Goal: Task Accomplishment & Management: Use online tool/utility

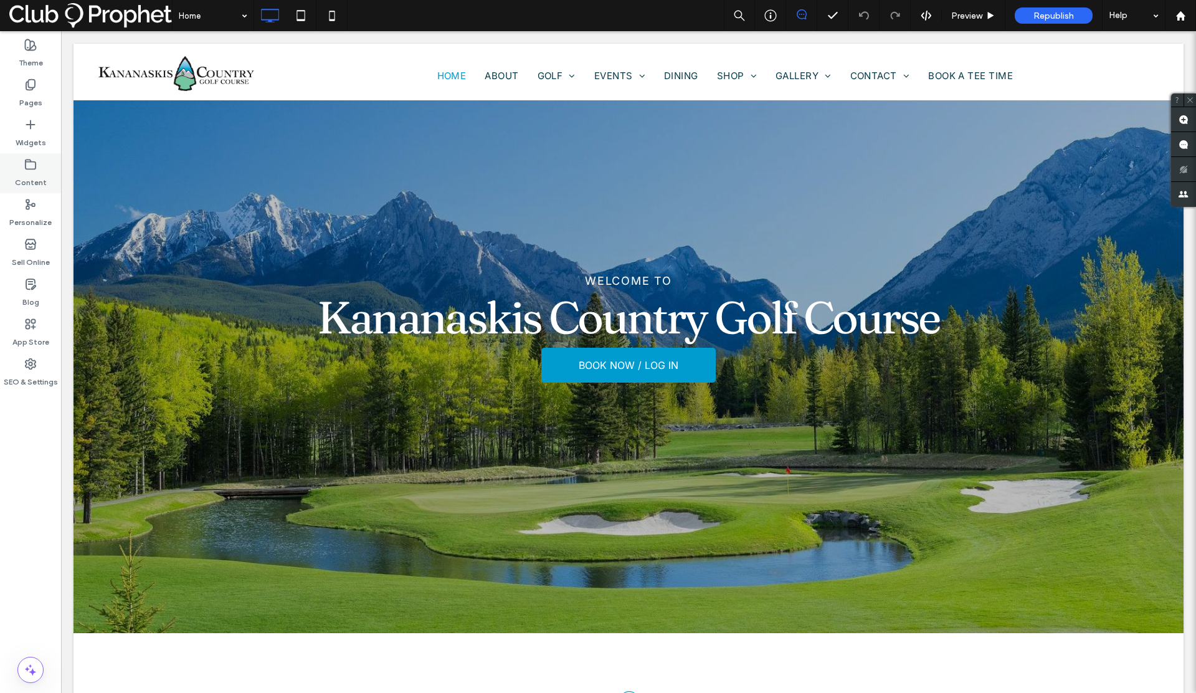
click at [34, 176] on label "Content" at bounding box center [31, 179] width 32 height 17
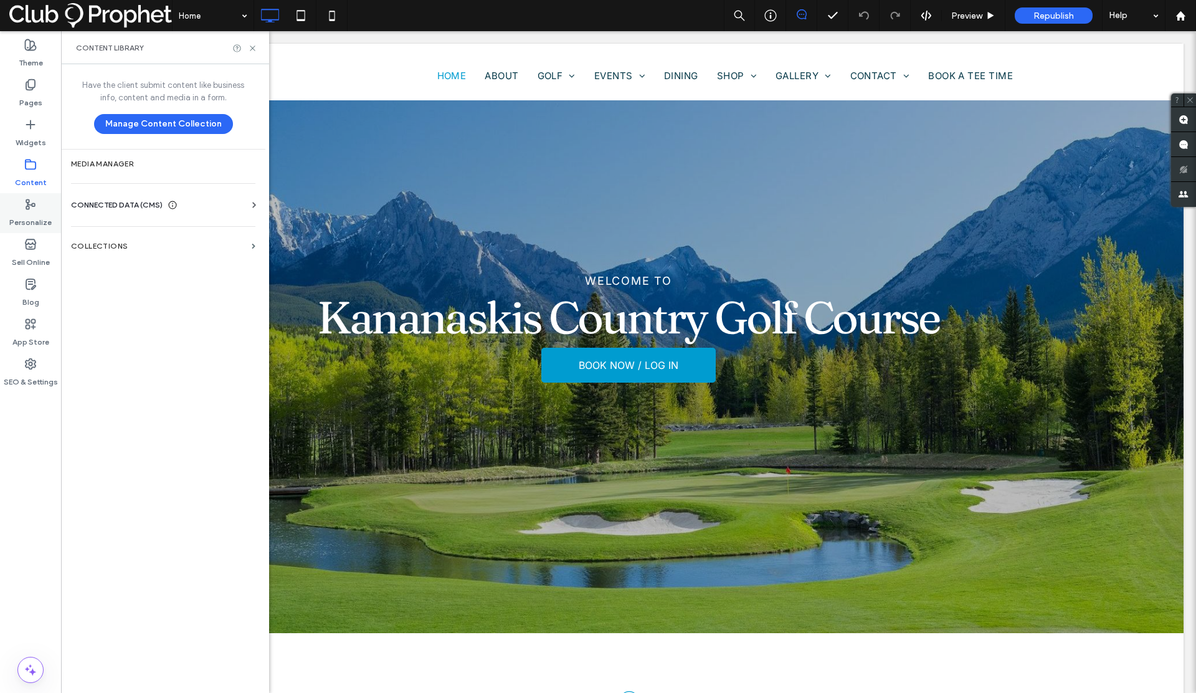
click at [31, 221] on label "Personalize" at bounding box center [30, 219] width 42 height 17
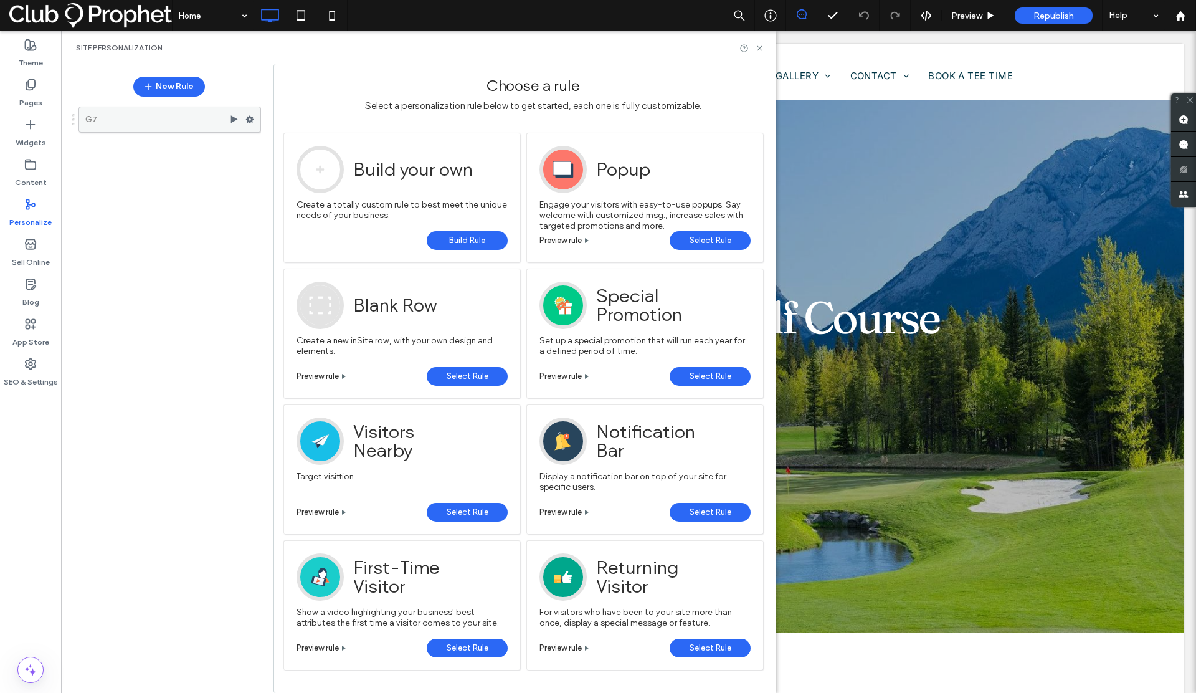
click at [178, 125] on label "G7" at bounding box center [157, 119] width 144 height 25
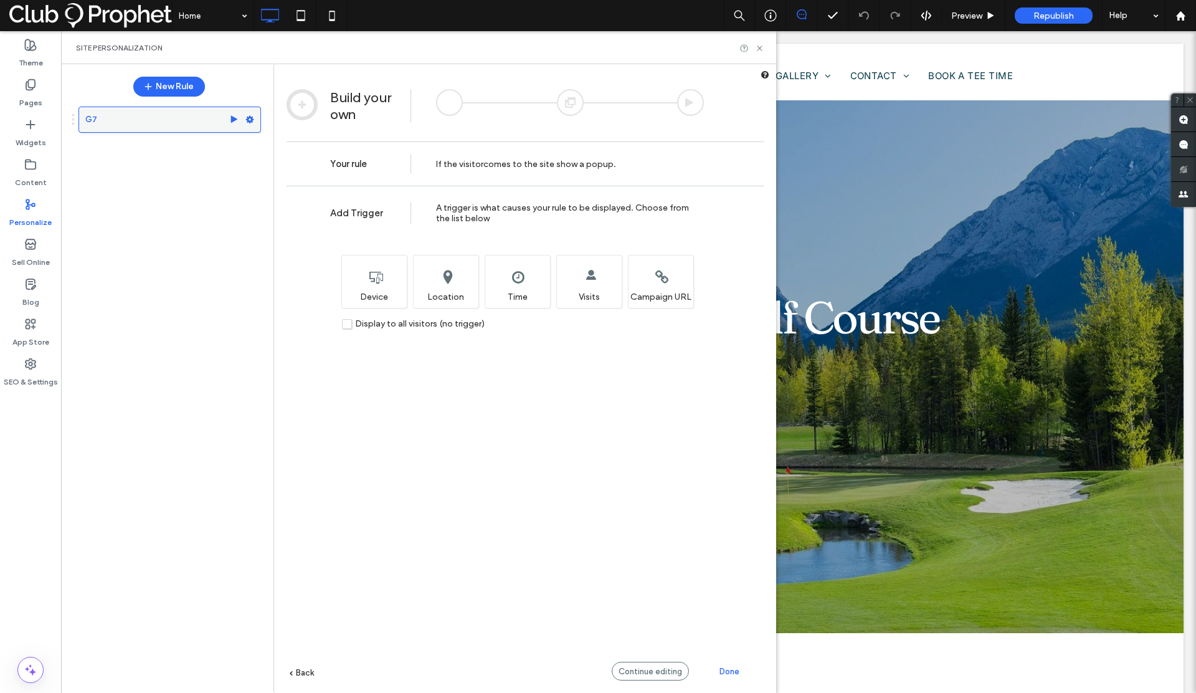
click at [181, 121] on label "G7" at bounding box center [157, 119] width 144 height 25
click at [32, 95] on label "Pages" at bounding box center [30, 99] width 23 height 17
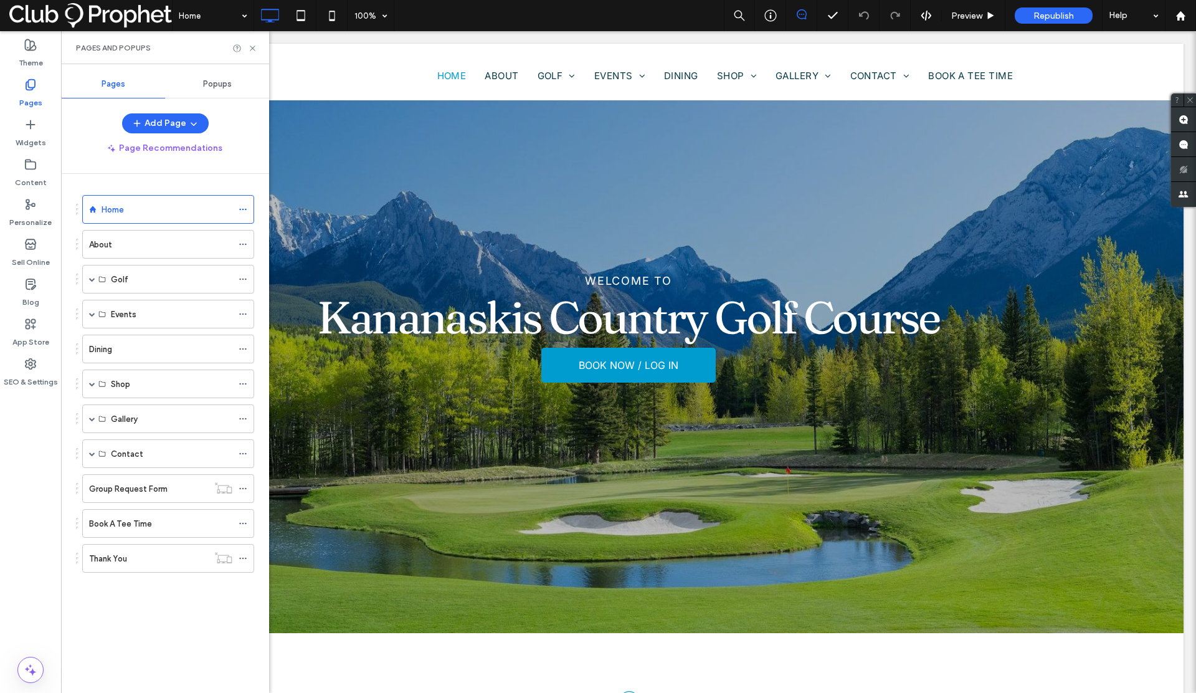
click at [209, 89] on div "Popups" at bounding box center [217, 83] width 104 height 27
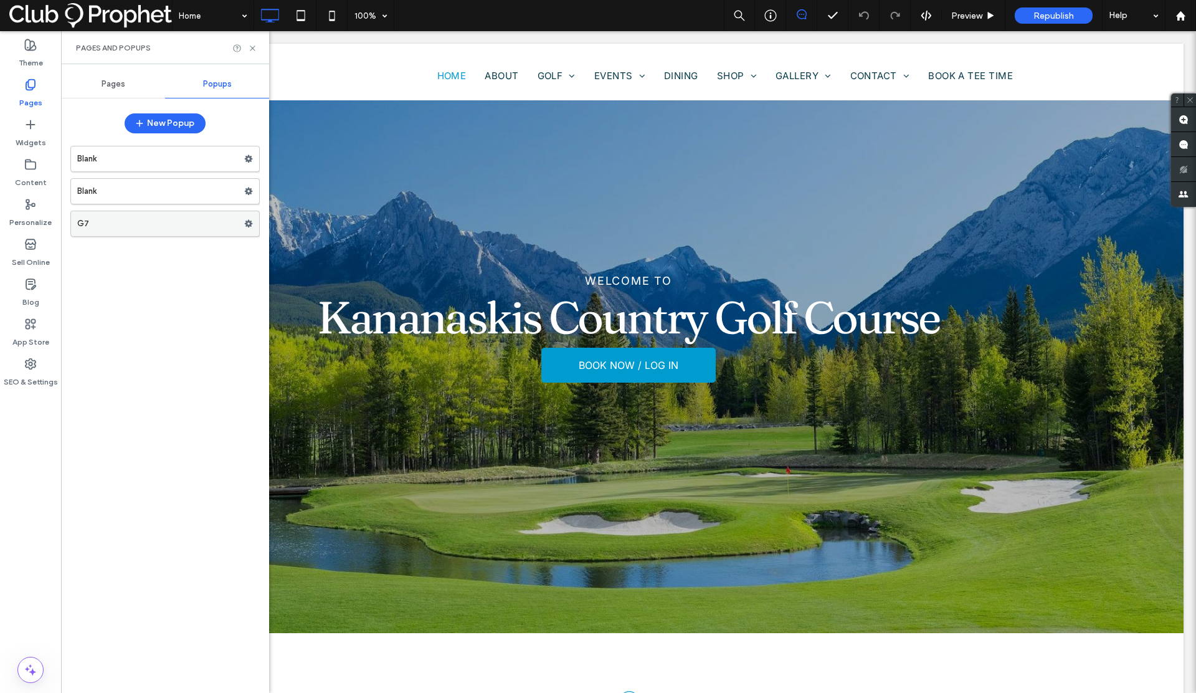
click at [116, 222] on label "G7" at bounding box center [160, 223] width 167 height 25
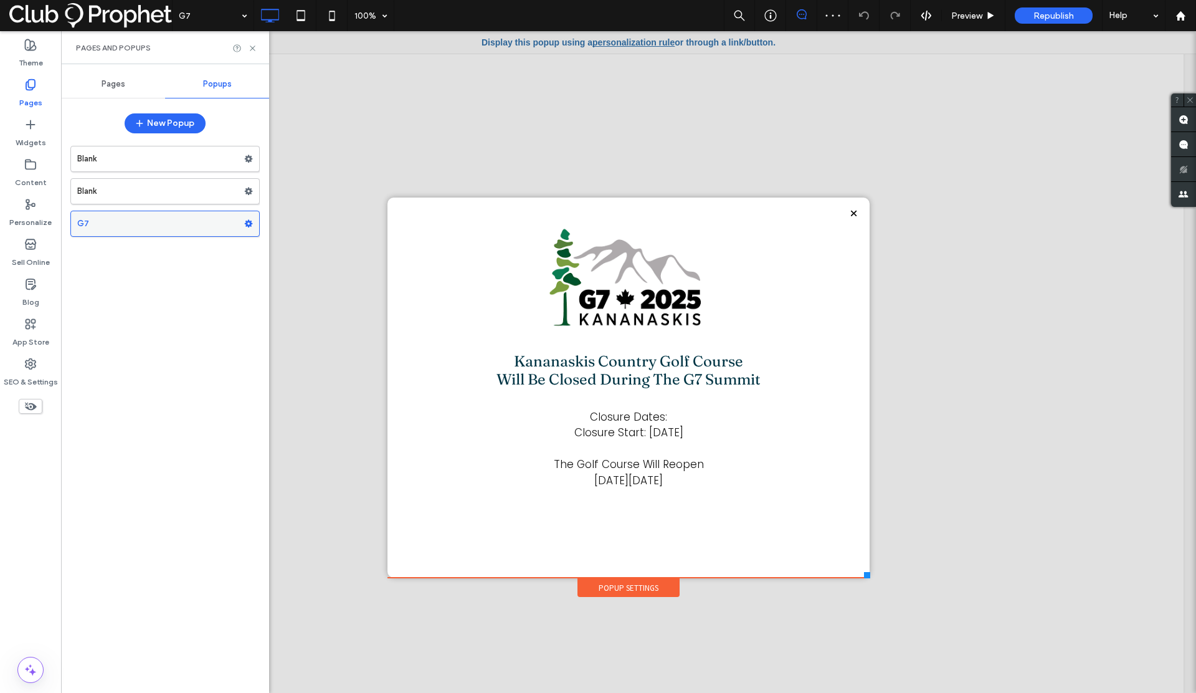
click at [249, 224] on icon at bounding box center [248, 223] width 9 height 9
click at [24, 97] on label "Pages" at bounding box center [30, 99] width 23 height 17
click at [25, 101] on label "Pages" at bounding box center [30, 99] width 23 height 17
click at [36, 218] on label "Personalize" at bounding box center [30, 219] width 42 height 17
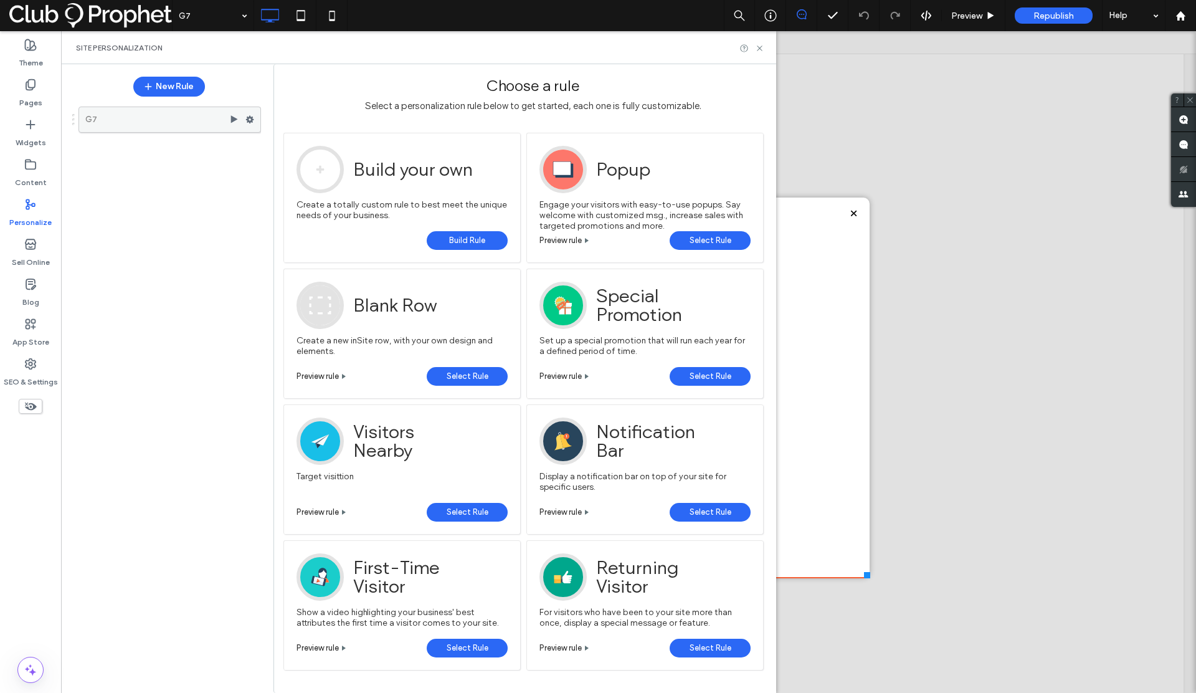
click at [249, 122] on use at bounding box center [250, 119] width 8 height 7
click at [485, 240] on span "Build Rule" at bounding box center [467, 240] width 36 height 19
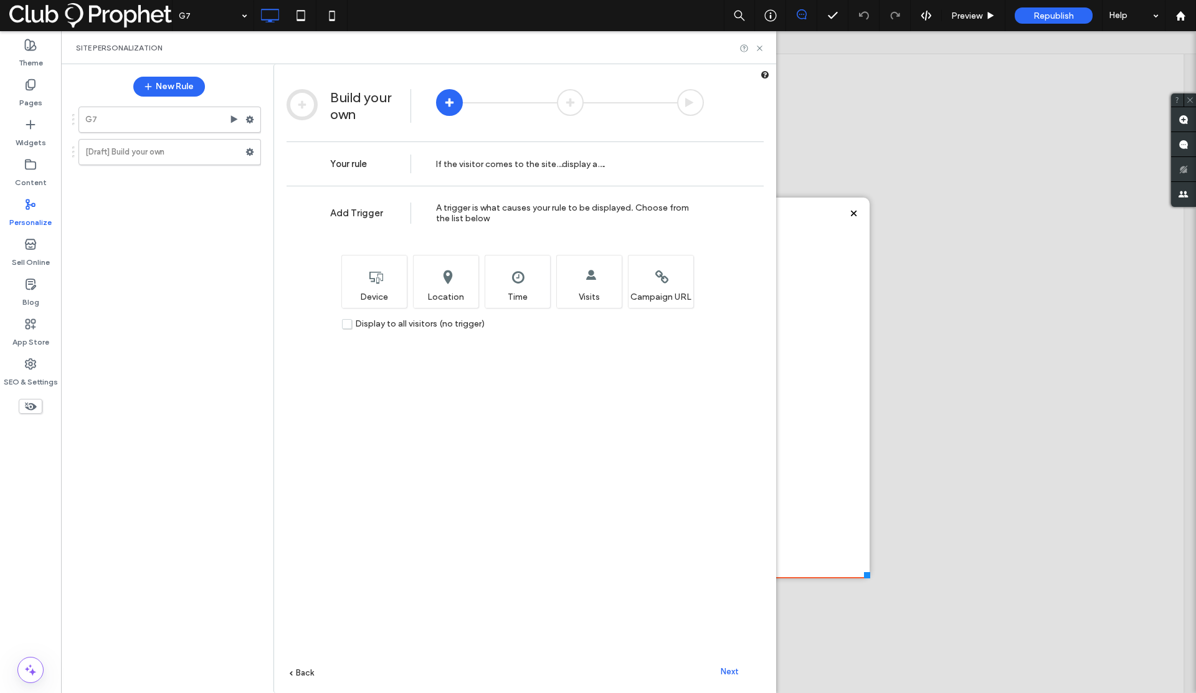
click at [400, 325] on span "Display to all visitors (no trigger)" at bounding box center [420, 323] width 130 height 11
click at [731, 670] on span "Next" at bounding box center [730, 671] width 18 height 9
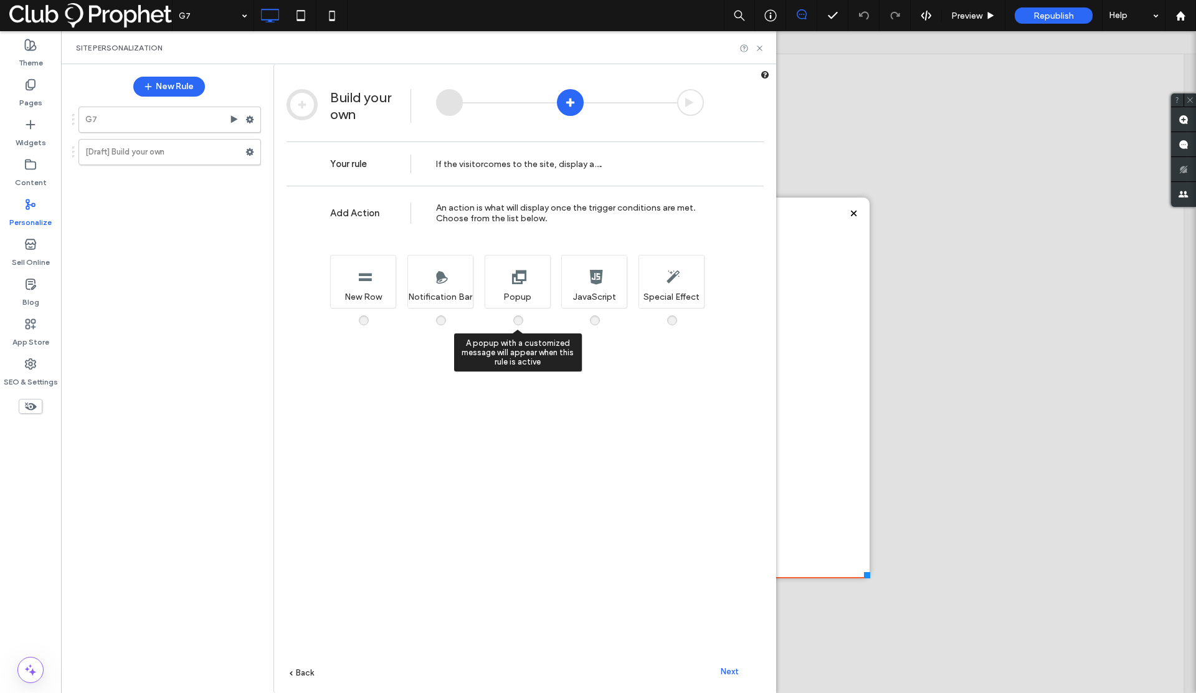
click at [526, 314] on span at bounding box center [526, 314] width 0 height 0
click at [726, 675] on span "Next" at bounding box center [730, 671] width 18 height 9
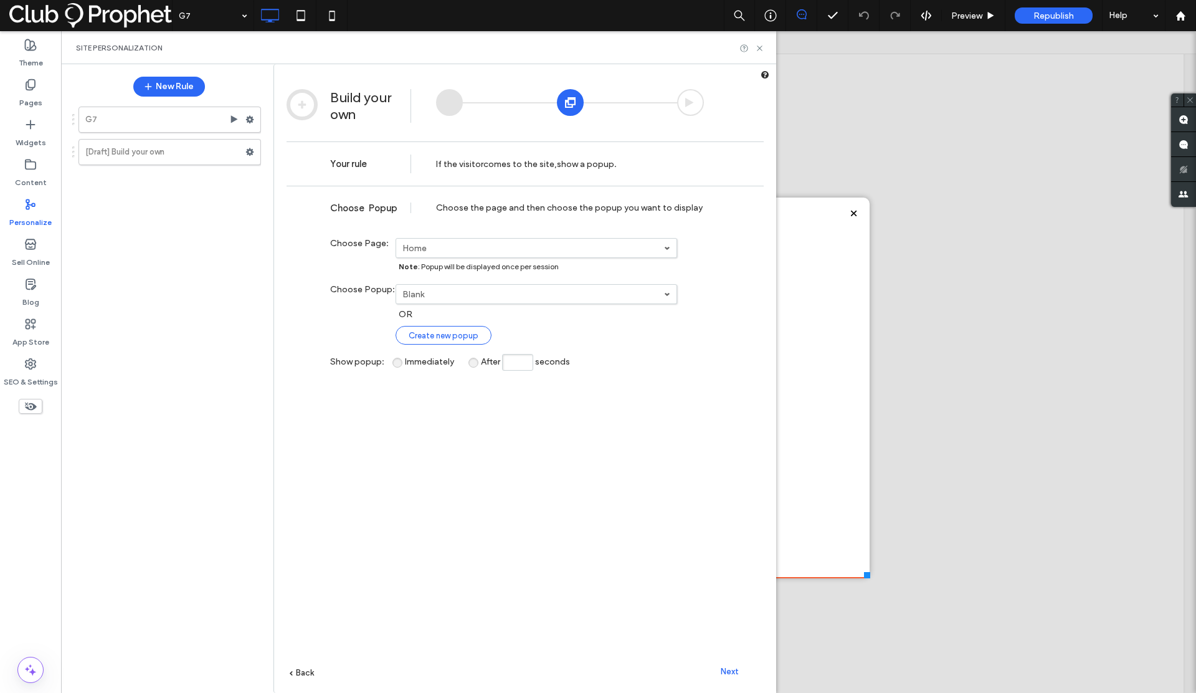
click at [431, 333] on span "Create new popup" at bounding box center [444, 335] width 70 height 9
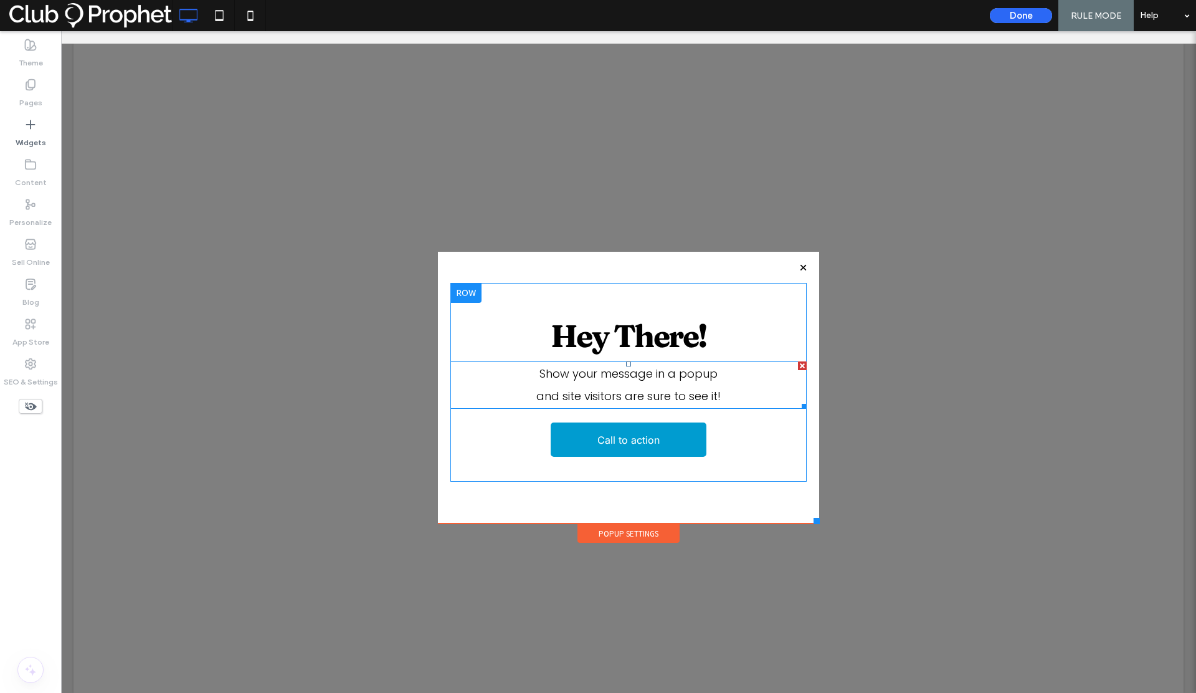
click at [625, 375] on span "Show your message in a popup" at bounding box center [628, 374] width 178 height 16
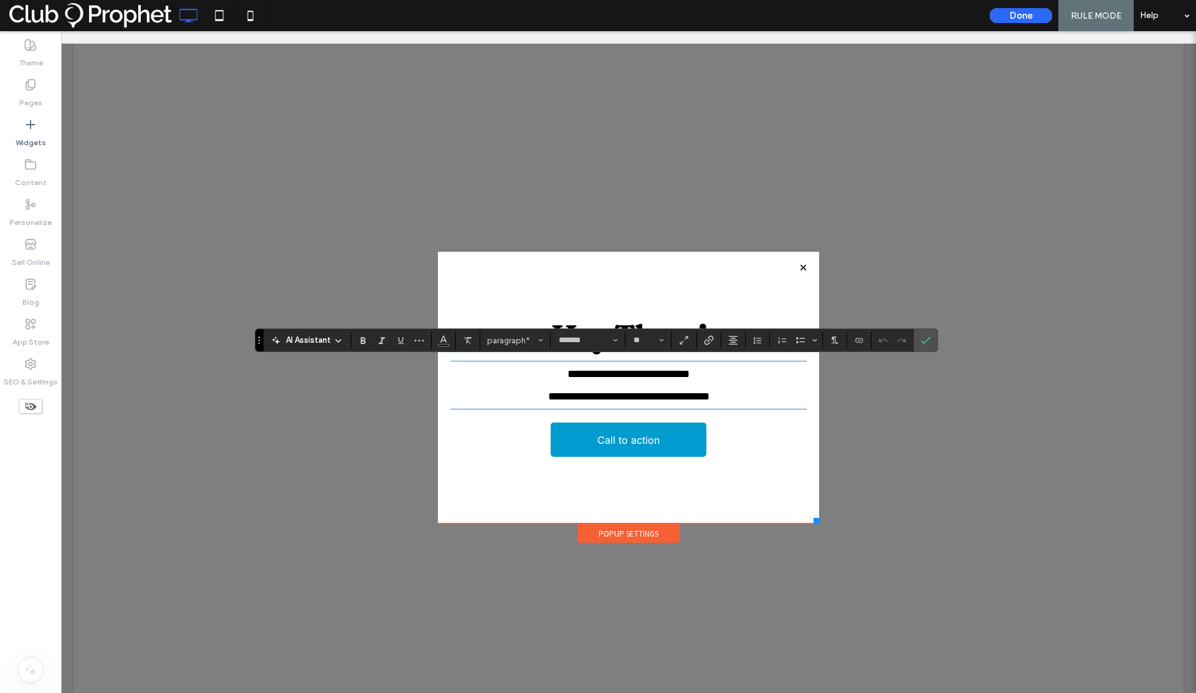
type input "**"
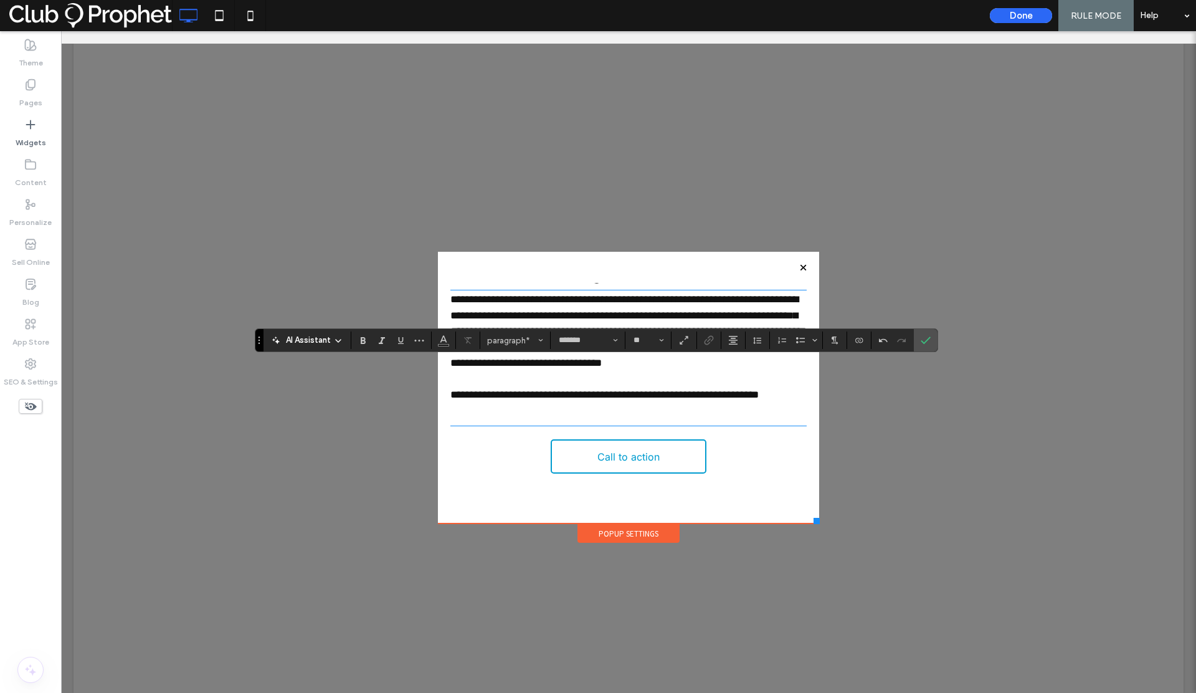
click at [639, 455] on span "Call to action" at bounding box center [628, 456] width 62 height 32
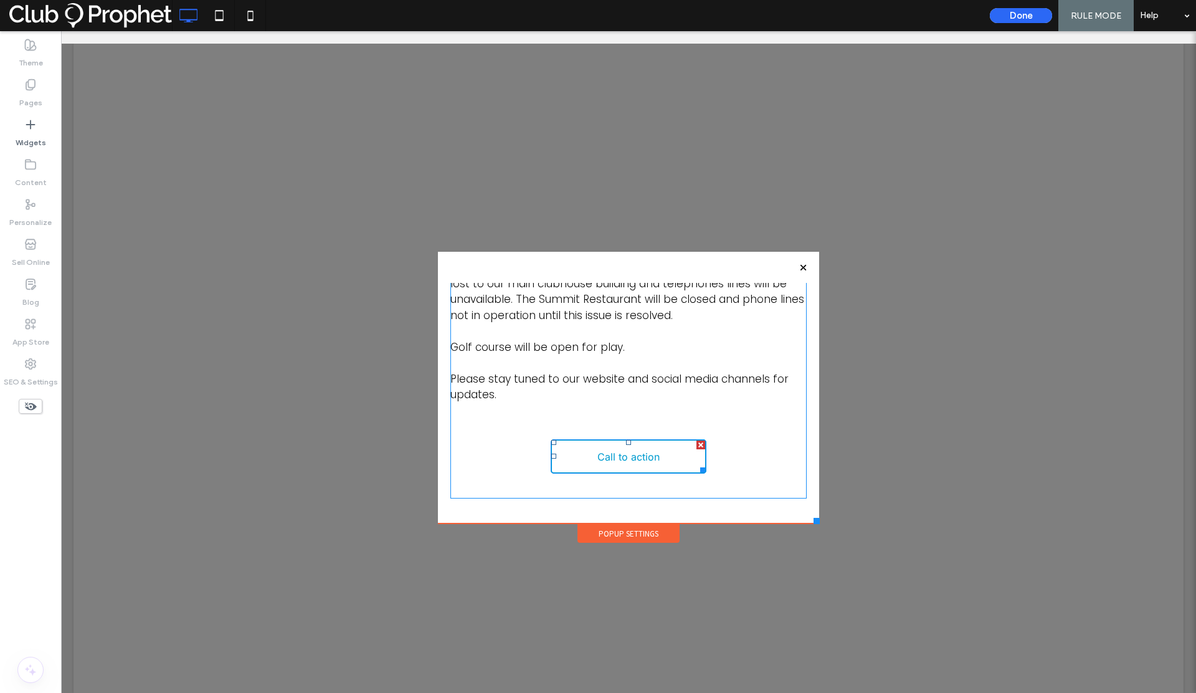
click at [678, 439] on link "Call to action" at bounding box center [629, 456] width 156 height 34
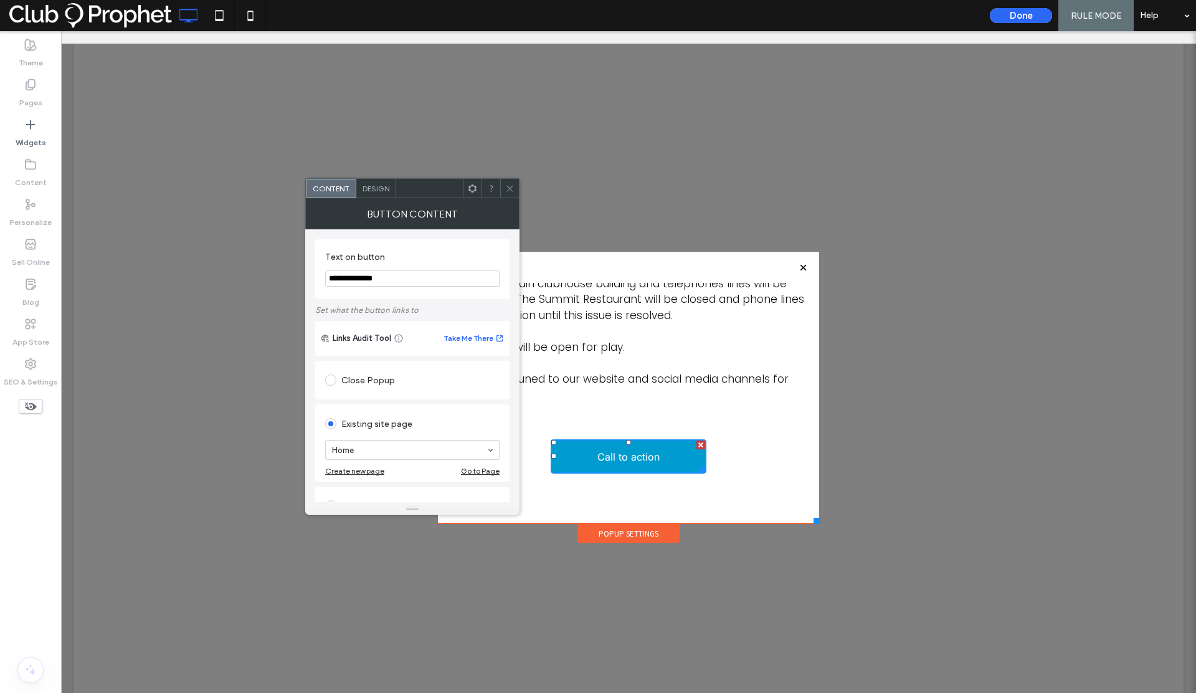
click at [505, 190] on icon at bounding box center [509, 188] width 9 height 9
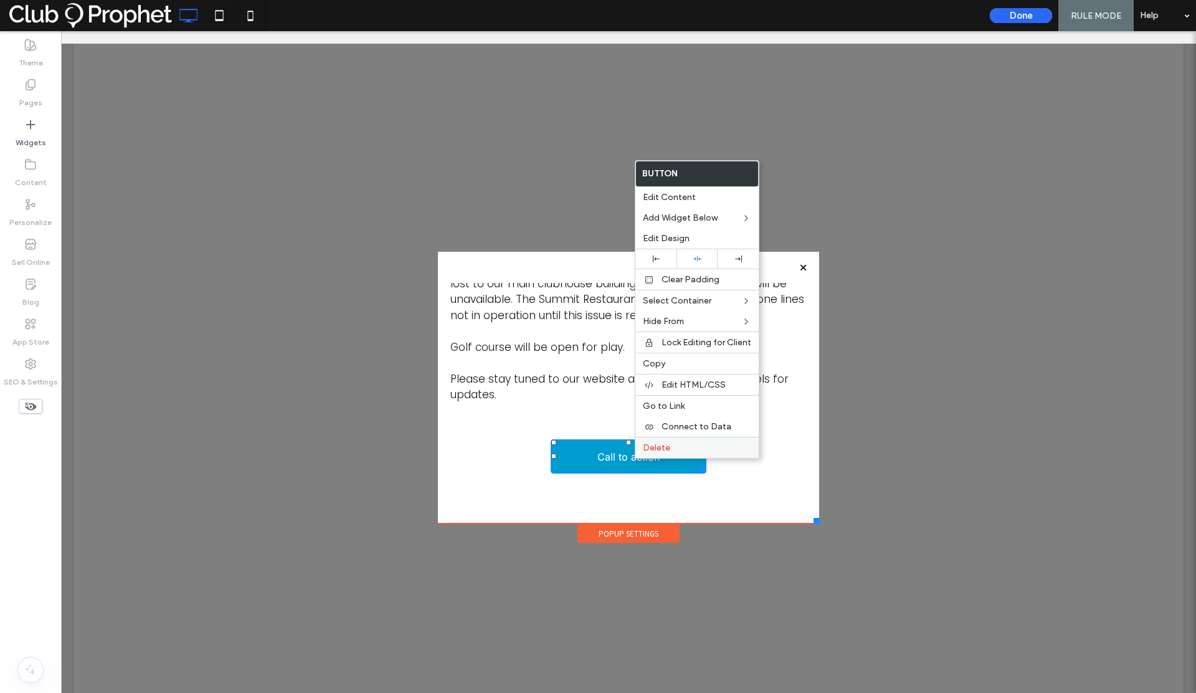
click at [673, 451] on label "Delete" at bounding box center [697, 447] width 108 height 11
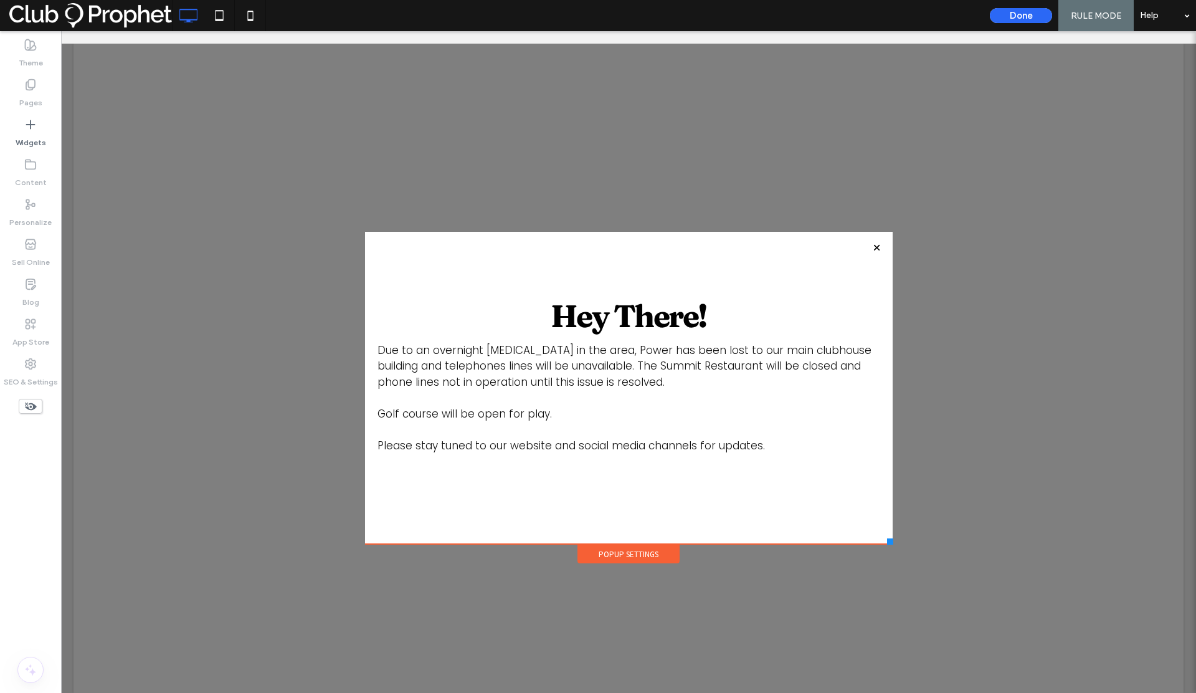
scroll to position [0, 0]
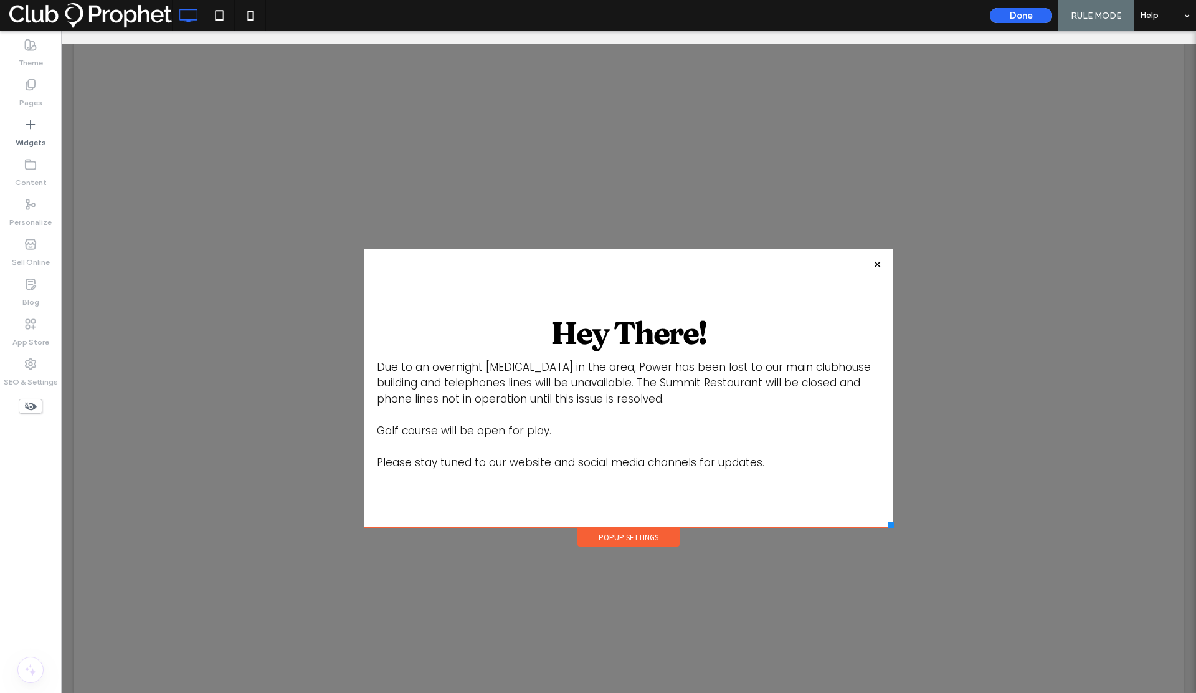
drag, startPoint x: 812, startPoint y: 518, endPoint x: 888, endPoint y: 527, distance: 76.6
click at [888, 527] on div at bounding box center [891, 524] width 6 height 6
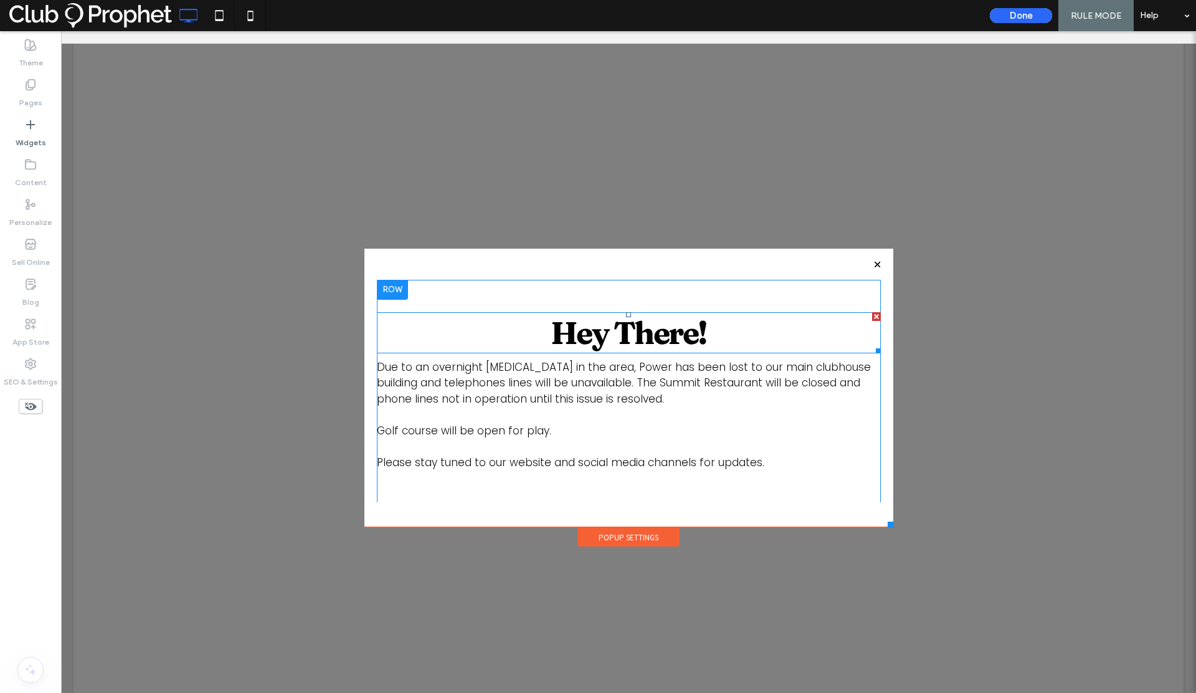
click at [600, 341] on span "Hey There!" at bounding box center [629, 332] width 156 height 39
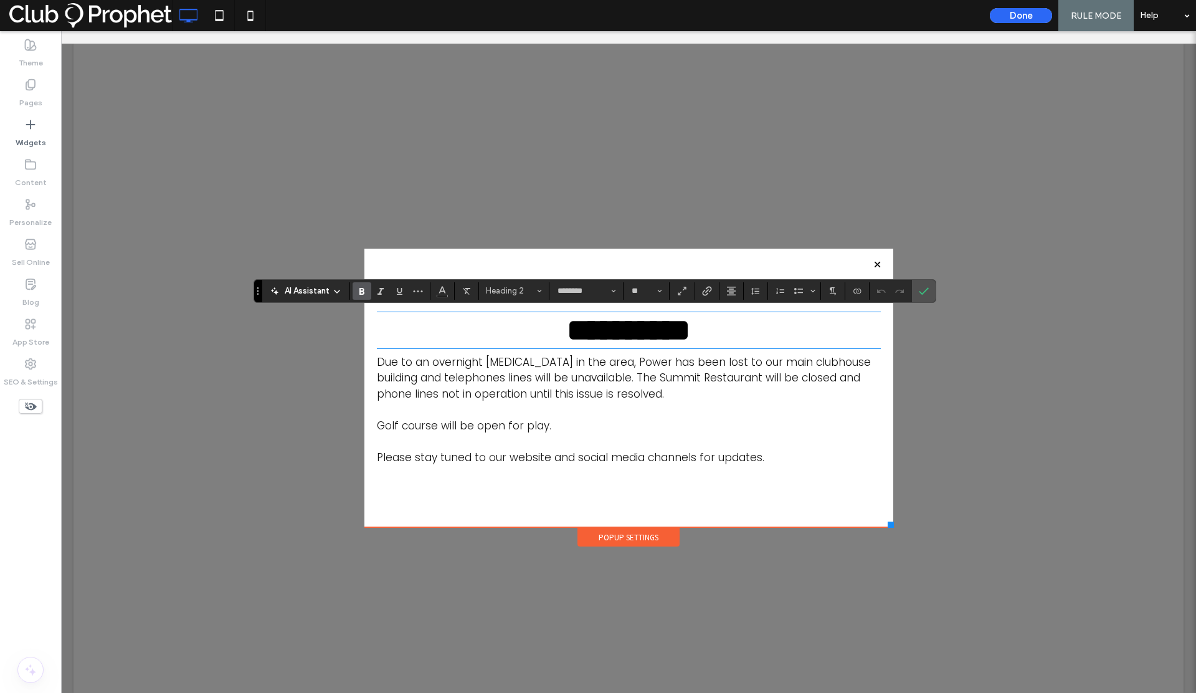
click at [600, 341] on strong "**********" at bounding box center [628, 330] width 123 height 31
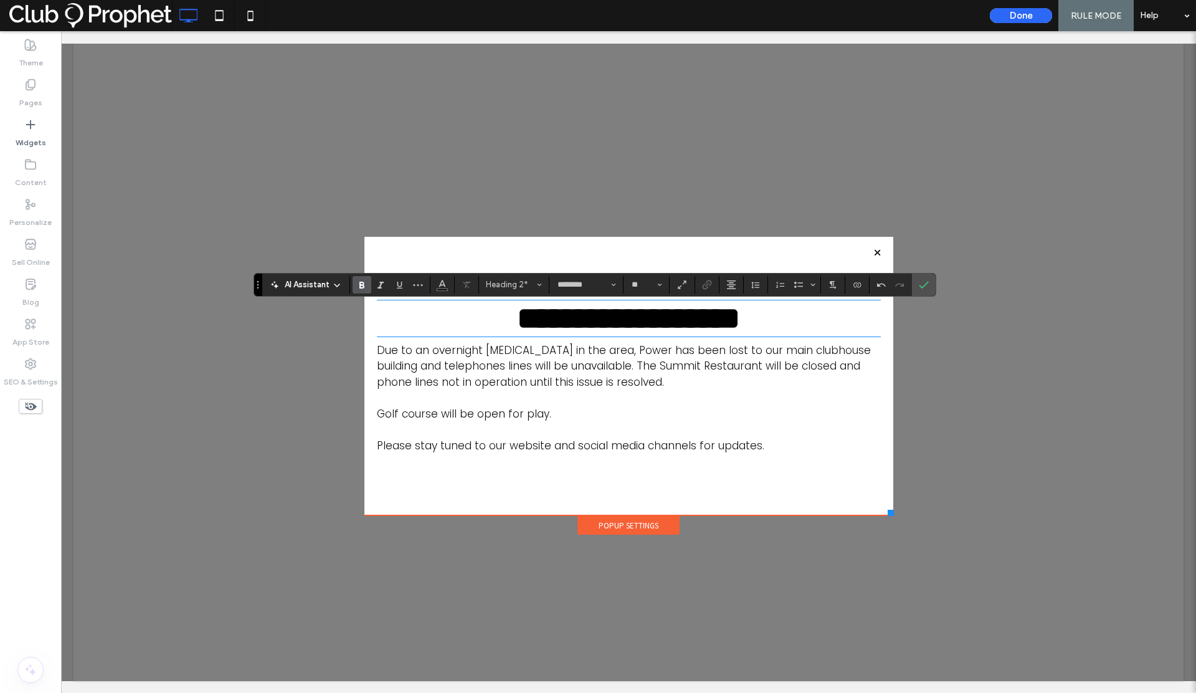
scroll to position [12, 0]
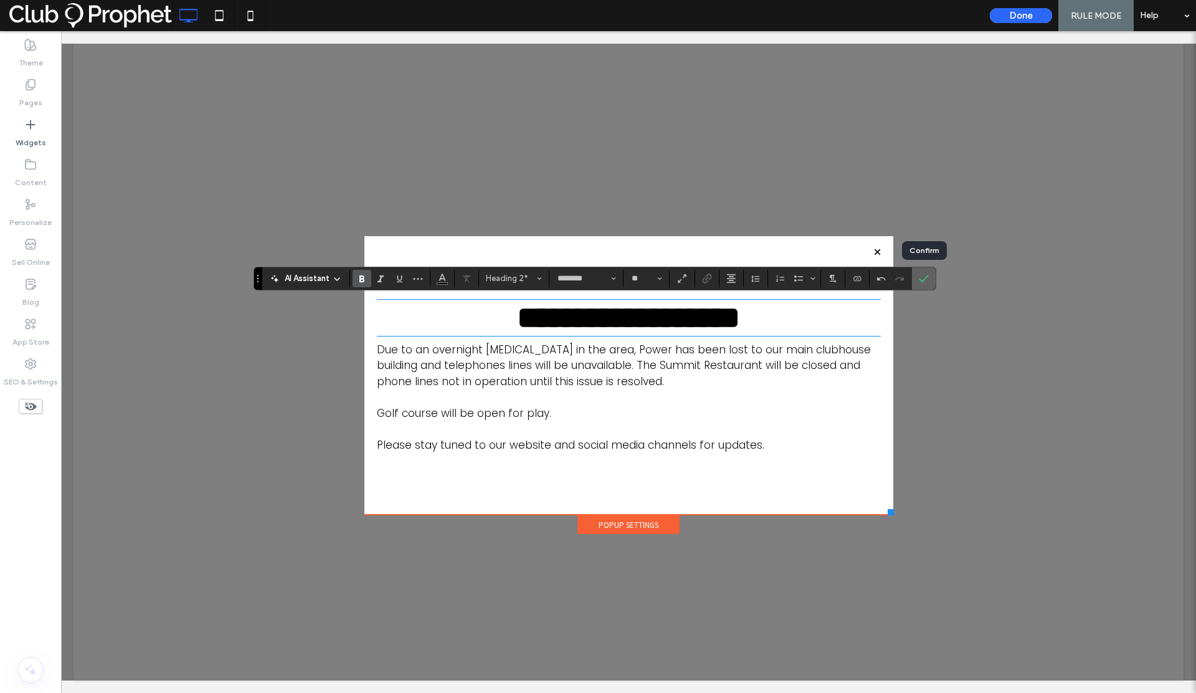
drag, startPoint x: 918, startPoint y: 278, endPoint x: 729, endPoint y: 293, distance: 190.0
click at [919, 278] on icon "Confirm" at bounding box center [924, 278] width 10 height 10
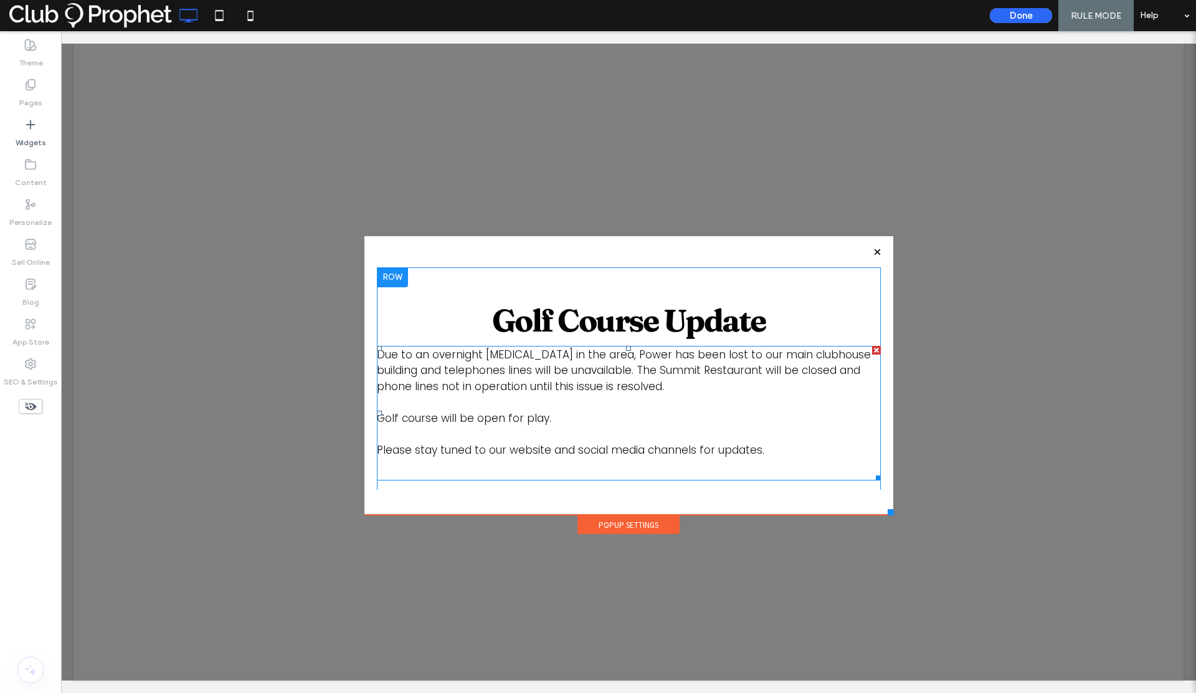
click at [578, 372] on span "Due to an overnight lightning strike in the area, Power has been lost to our ma…" at bounding box center [624, 370] width 494 height 47
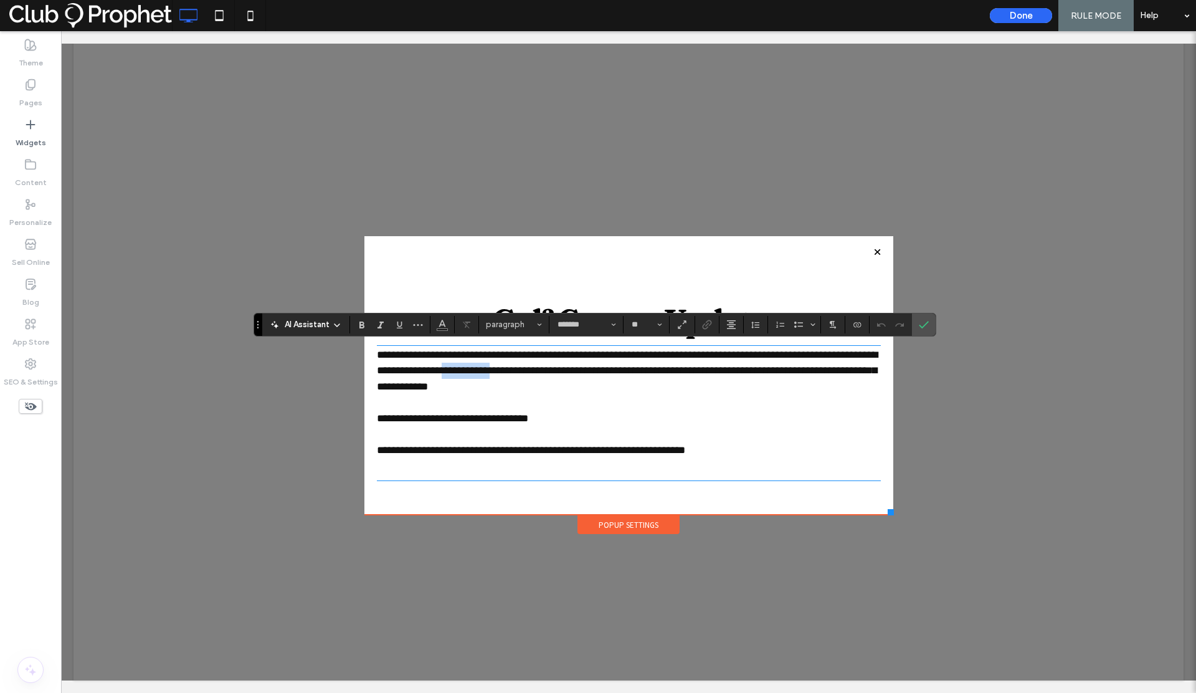
click at [578, 372] on span "**********" at bounding box center [627, 370] width 501 height 42
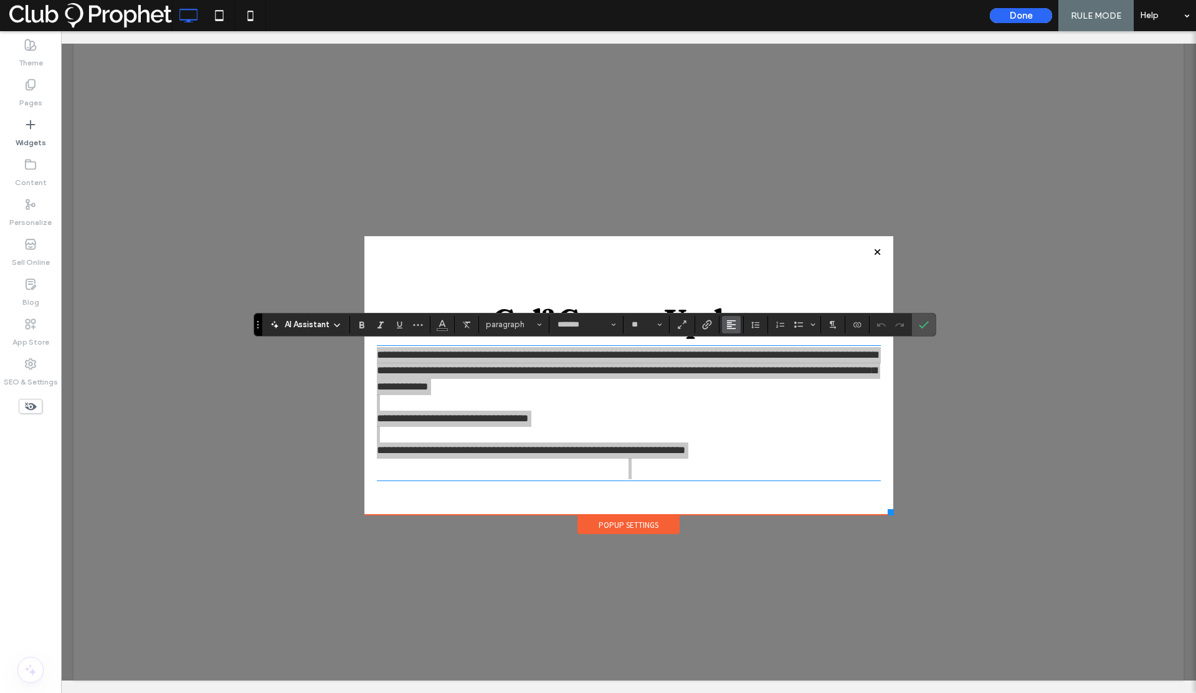
click at [730, 331] on span "Alignment" at bounding box center [731, 324] width 10 height 16
click at [741, 360] on use "ui.textEditor.alignment.center" at bounding box center [740, 362] width 9 height 9
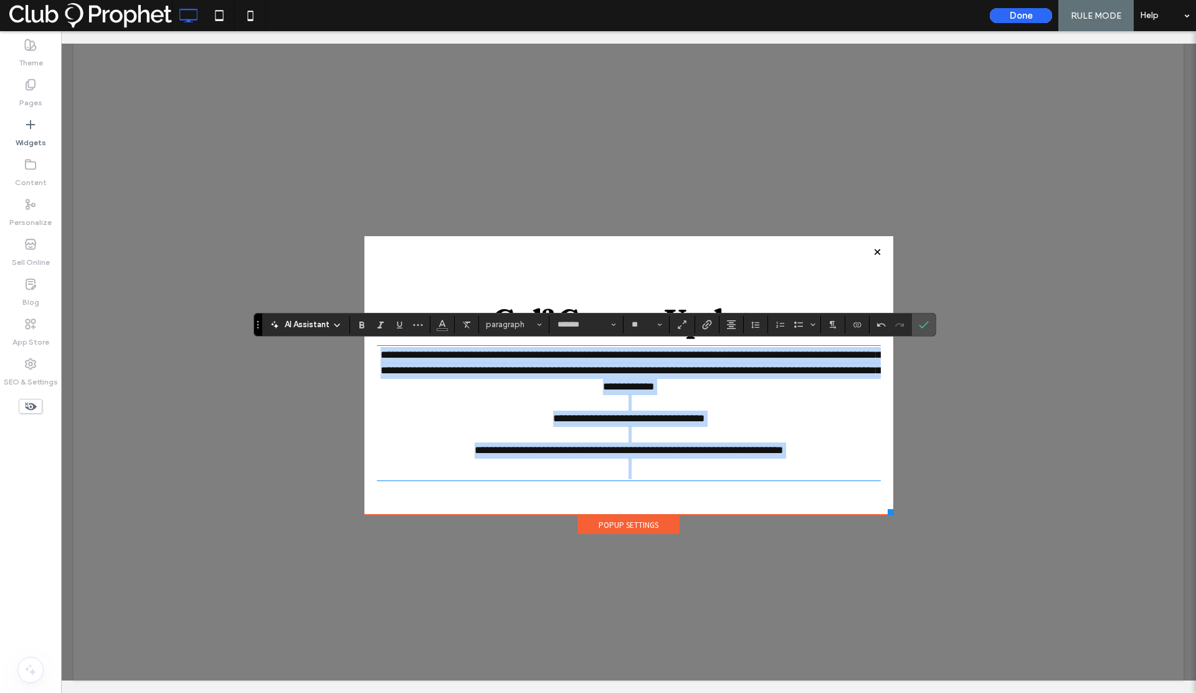
click at [658, 470] on p at bounding box center [629, 468] width 504 height 21
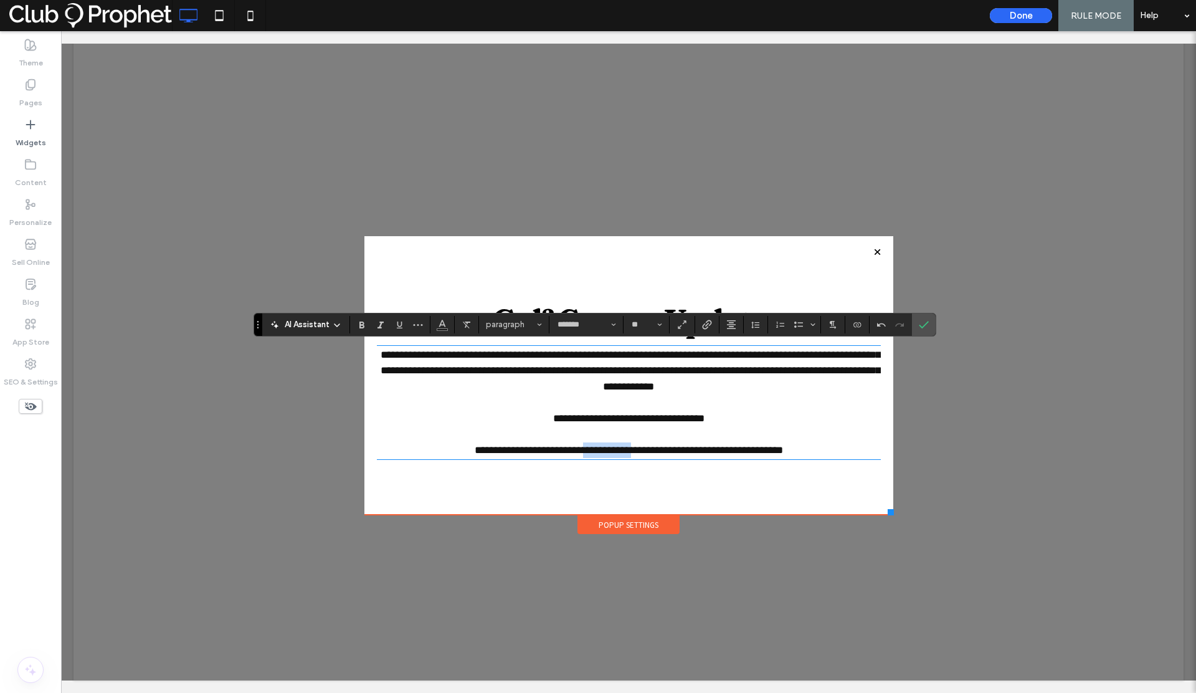
drag, startPoint x: 626, startPoint y: 450, endPoint x: 564, endPoint y: 452, distance: 62.3
click at [564, 452] on span "**********" at bounding box center [629, 450] width 308 height 11
click at [927, 325] on icon "Confirm" at bounding box center [924, 325] width 10 height 10
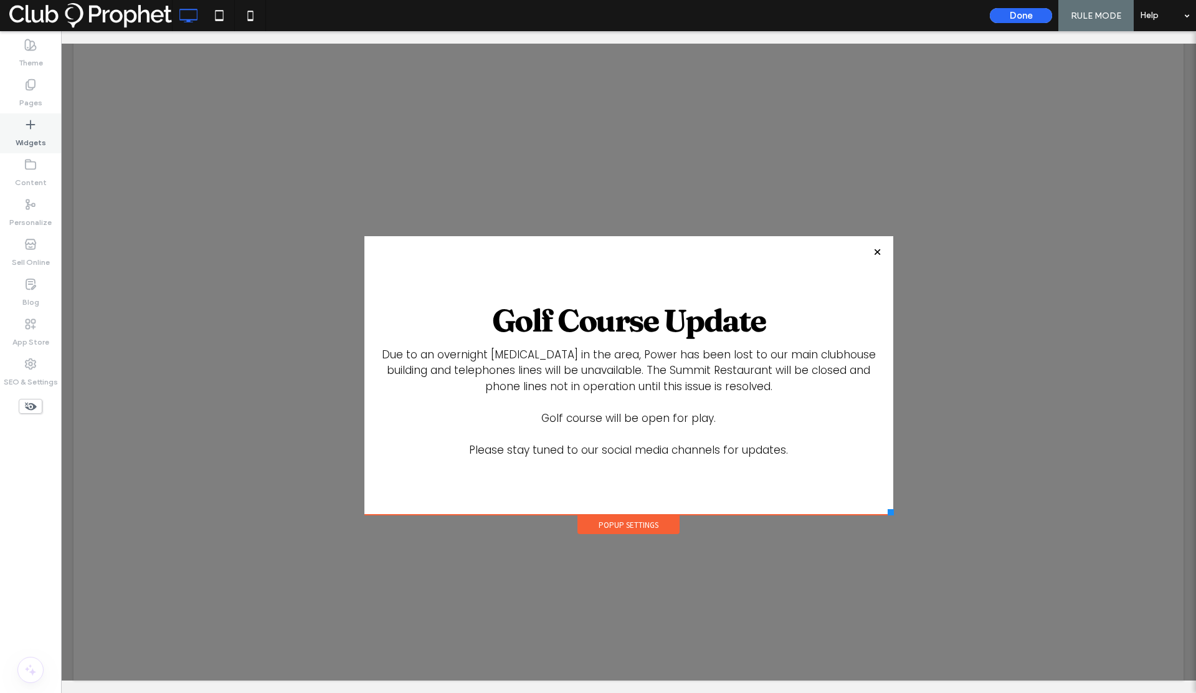
click at [36, 145] on label "Widgets" at bounding box center [31, 139] width 31 height 17
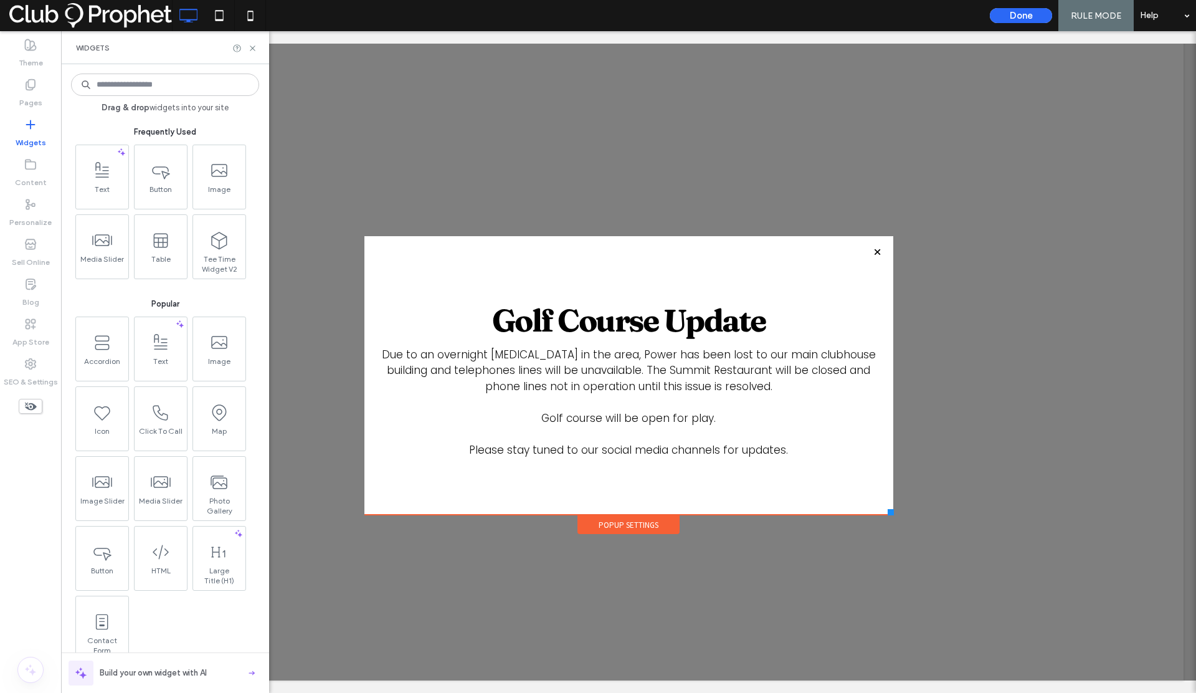
click at [176, 85] on input at bounding box center [165, 85] width 188 height 22
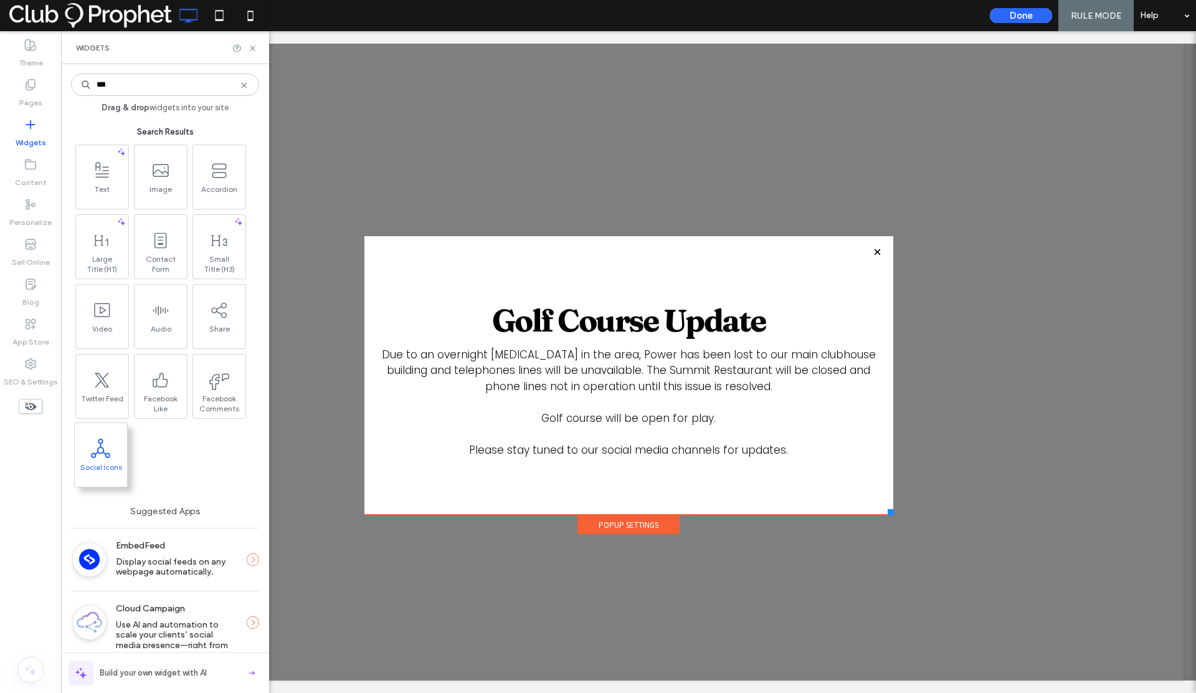
type input "***"
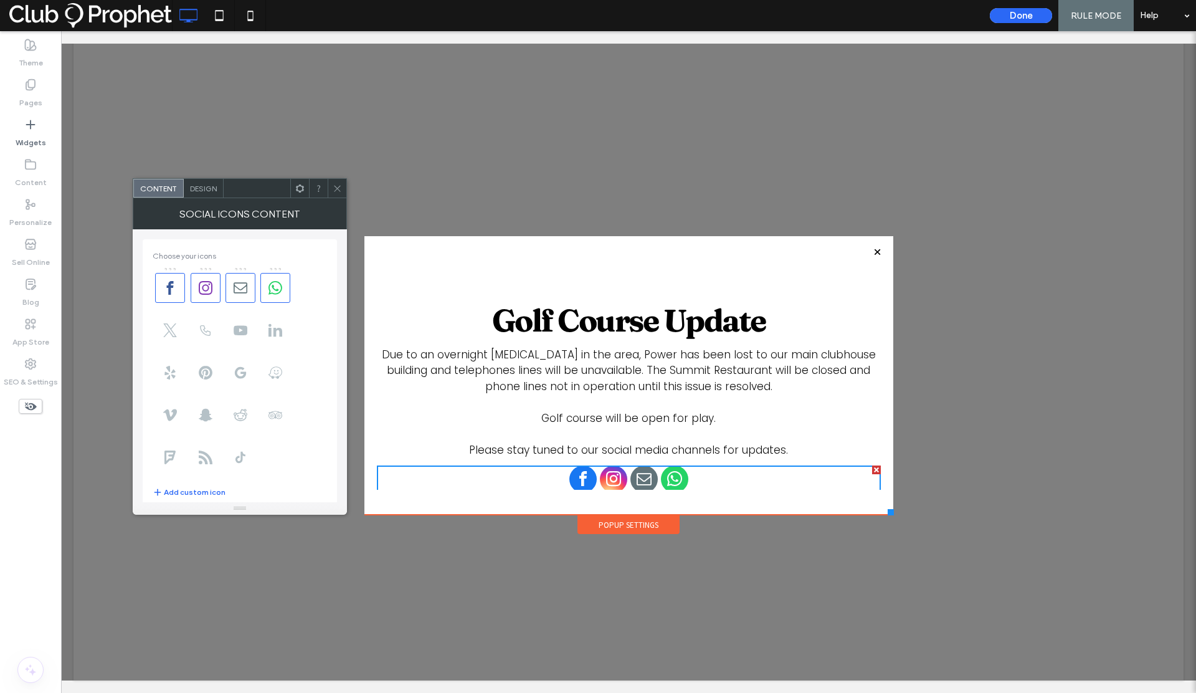
click at [204, 186] on span "Design" at bounding box center [203, 188] width 27 height 9
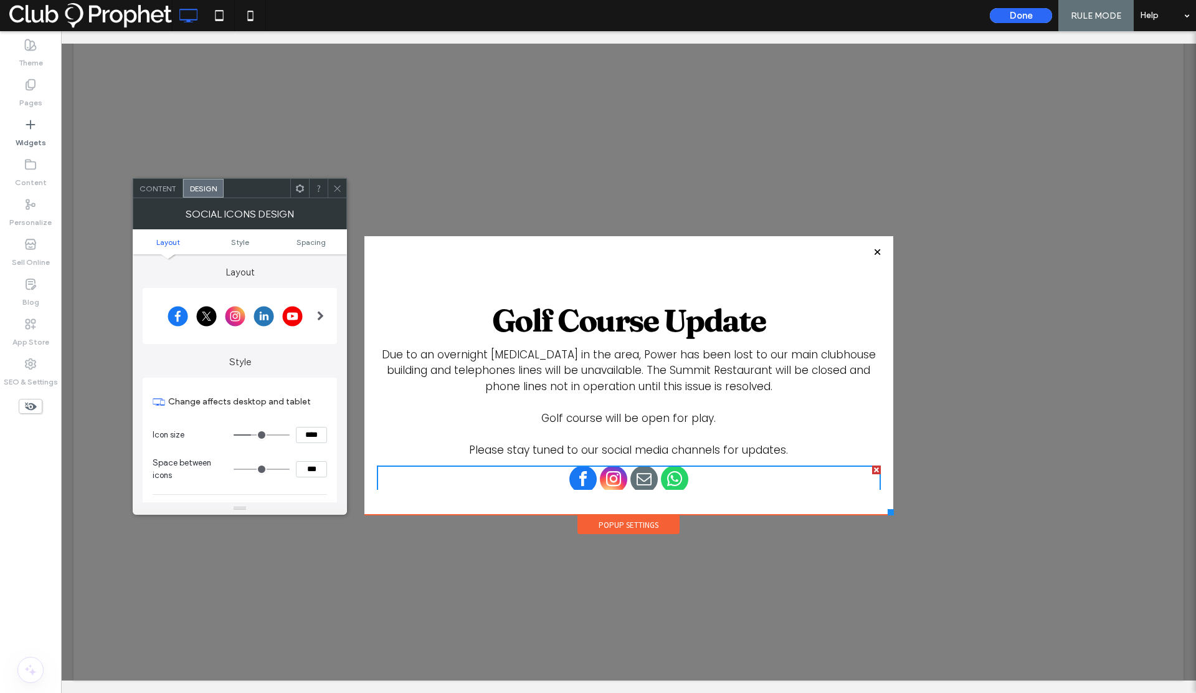
click at [290, 308] on div at bounding box center [235, 315] width 165 height 31
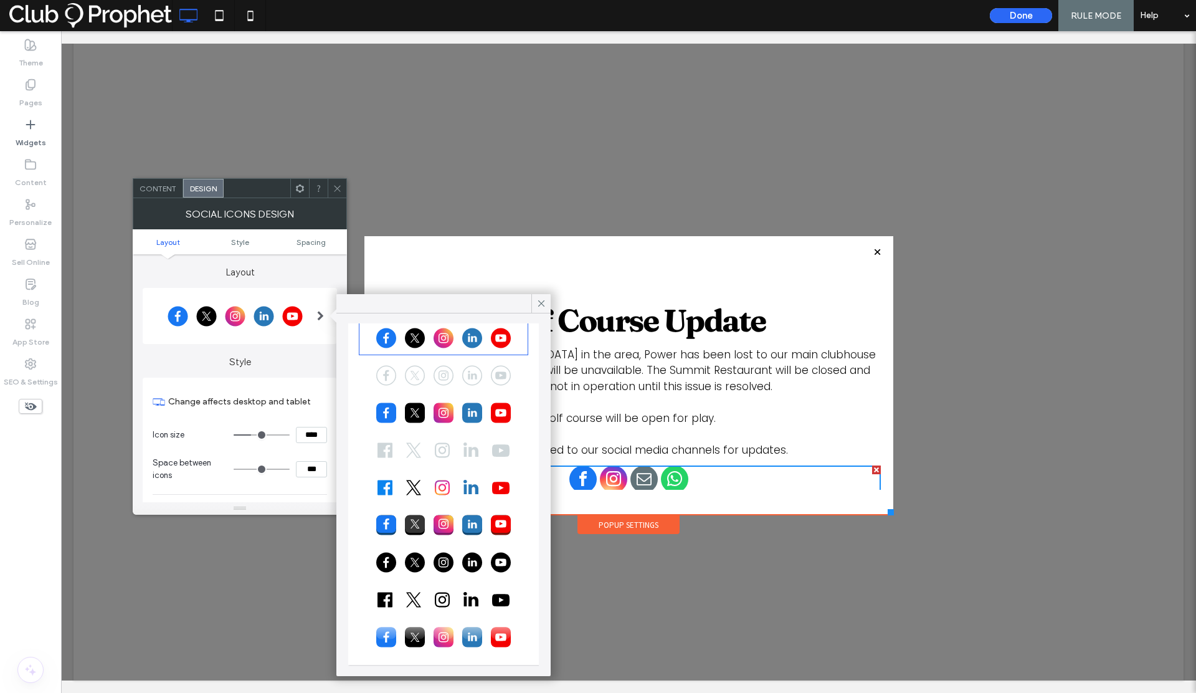
scroll to position [36, 0]
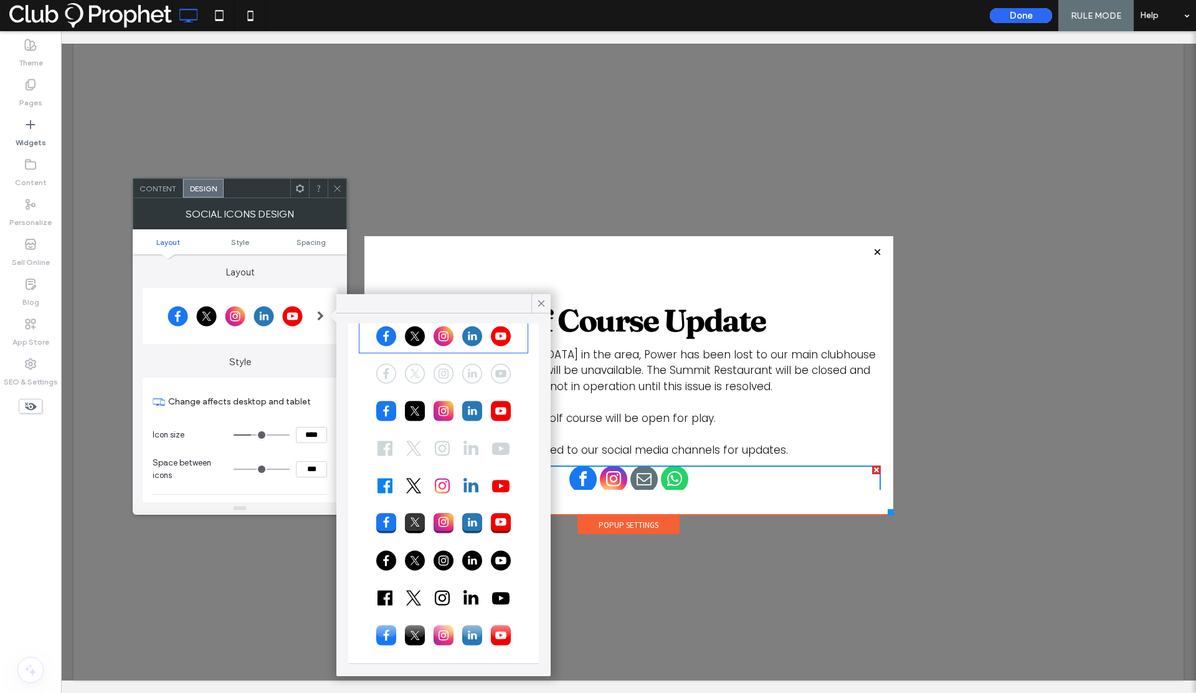
click at [406, 597] on div at bounding box center [444, 597] width 166 height 31
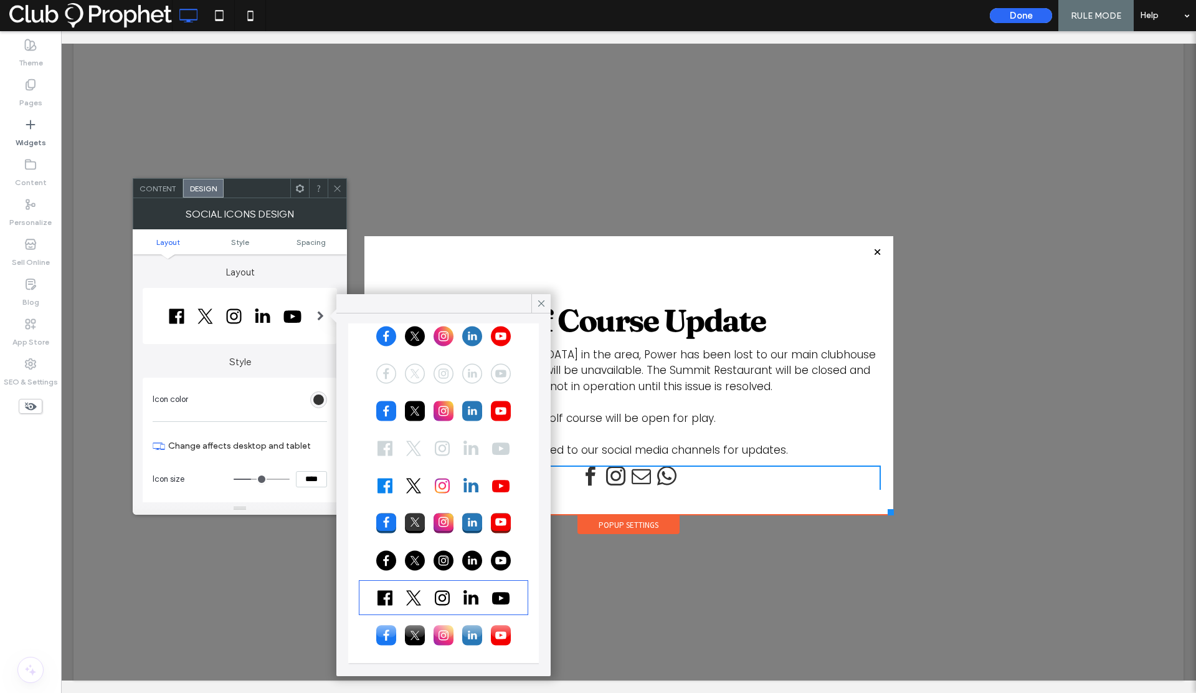
click at [334, 184] on icon at bounding box center [337, 188] width 9 height 9
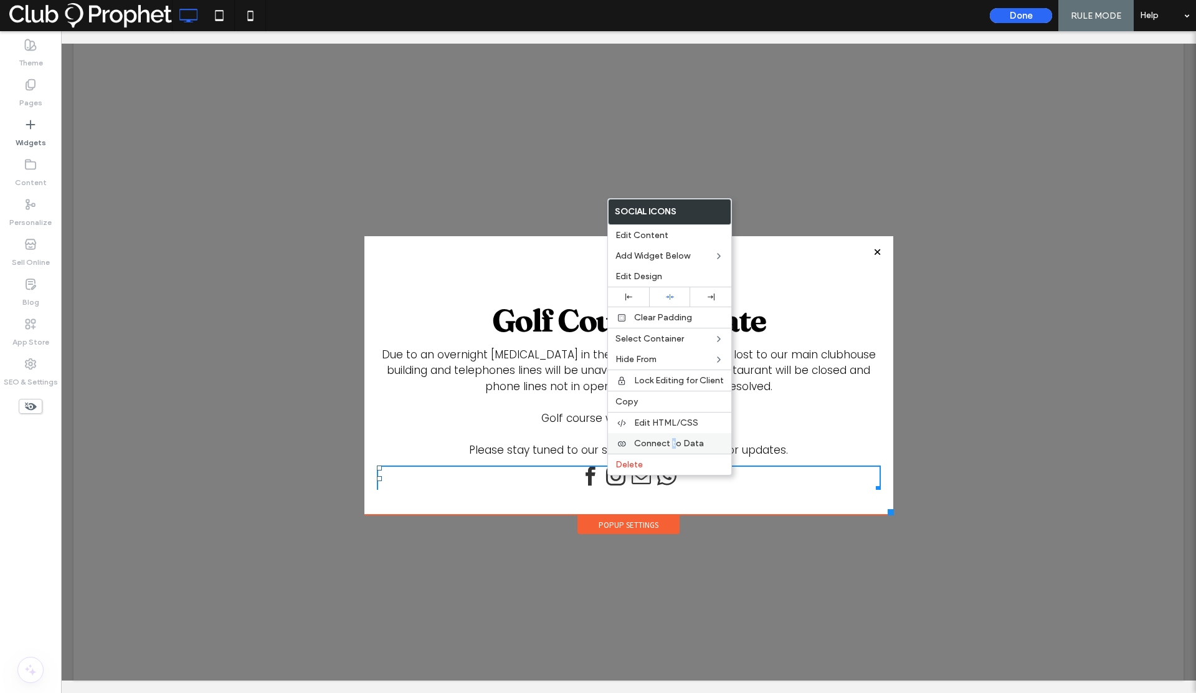
click at [673, 439] on span "Connect to Data" at bounding box center [669, 443] width 70 height 11
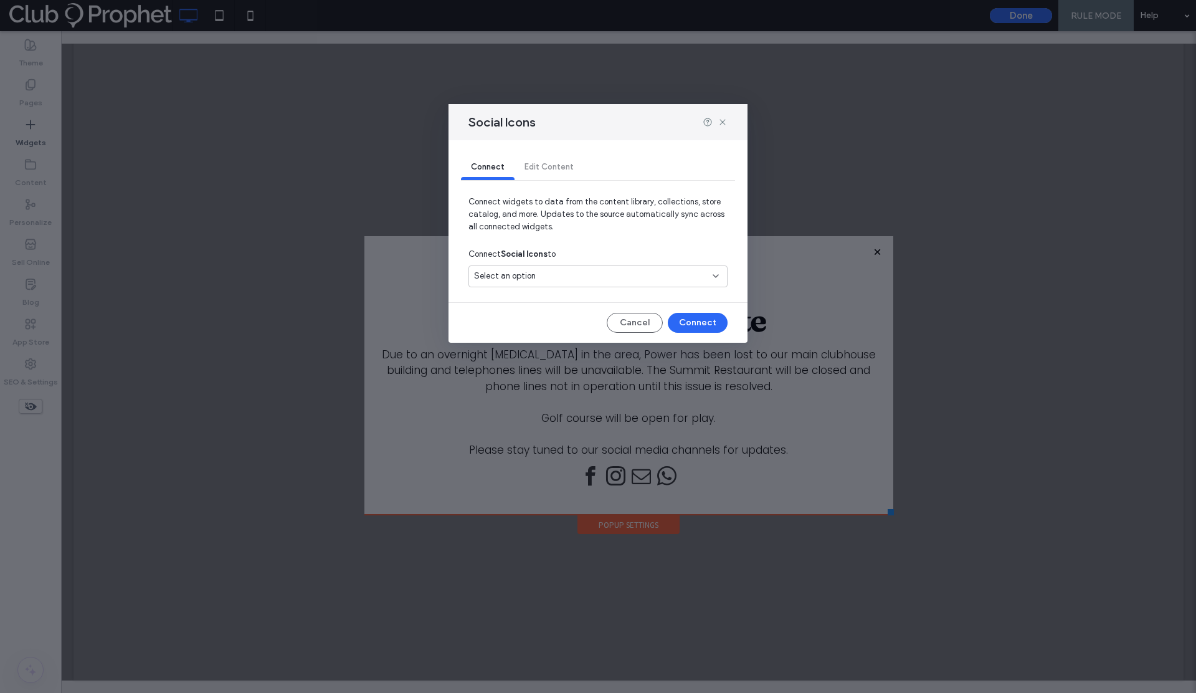
click at [531, 273] on span "Select an option" at bounding box center [505, 276] width 62 height 12
click at [528, 323] on span "Social Accounts" at bounding box center [526, 320] width 61 height 12
click at [681, 321] on button "Connect" at bounding box center [698, 323] width 60 height 20
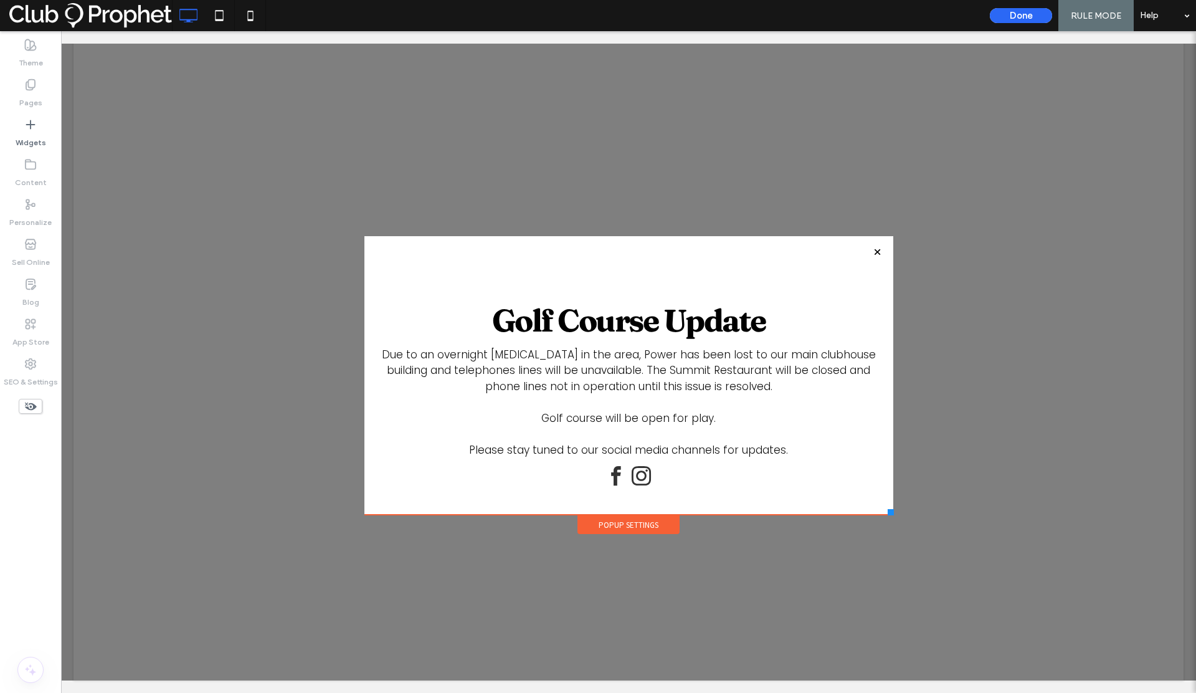
click at [310, 415] on div at bounding box center [628, 350] width 1135 height 662
click at [533, 286] on div "Golf Course Update Due to an overnight lightning strike in the area, Power has …" at bounding box center [629, 389] width 504 height 206
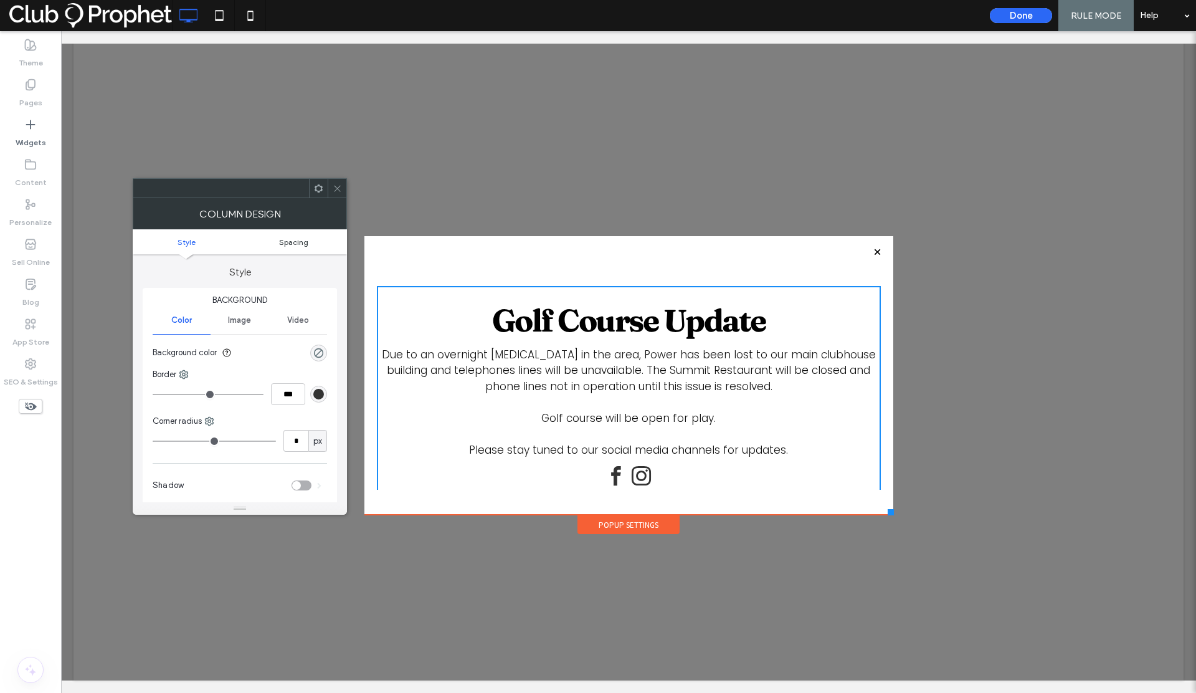
click at [292, 245] on span "Spacing" at bounding box center [293, 241] width 29 height 9
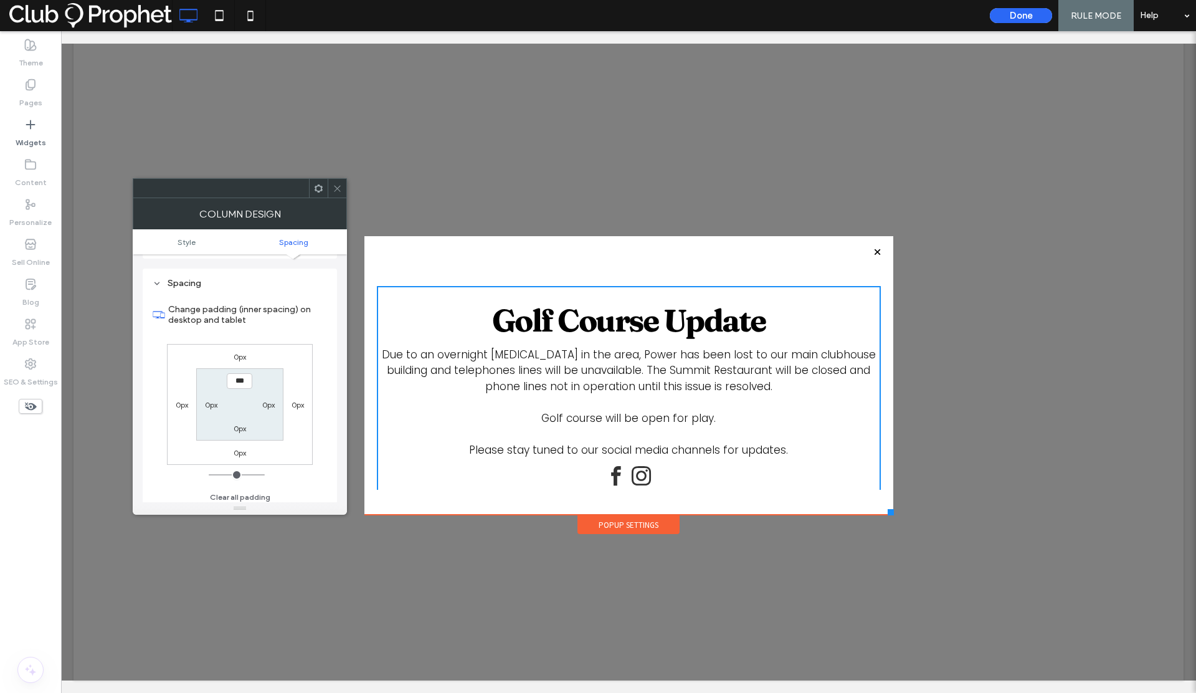
scroll to position [253, 0]
click at [367, 294] on div "Golf Course Update Due to an overnight lightning strike in the area, Power has …" at bounding box center [628, 375] width 529 height 278
click at [338, 189] on use at bounding box center [337, 188] width 6 height 6
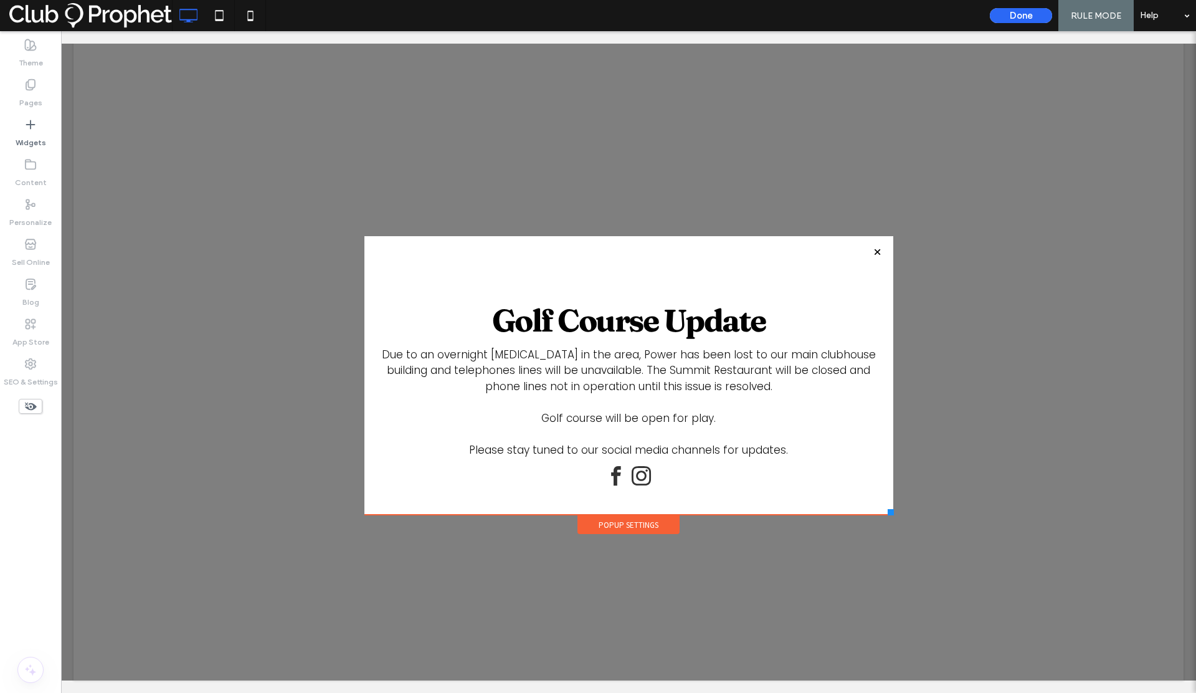
click at [947, 500] on div at bounding box center [628, 350] width 1135 height 662
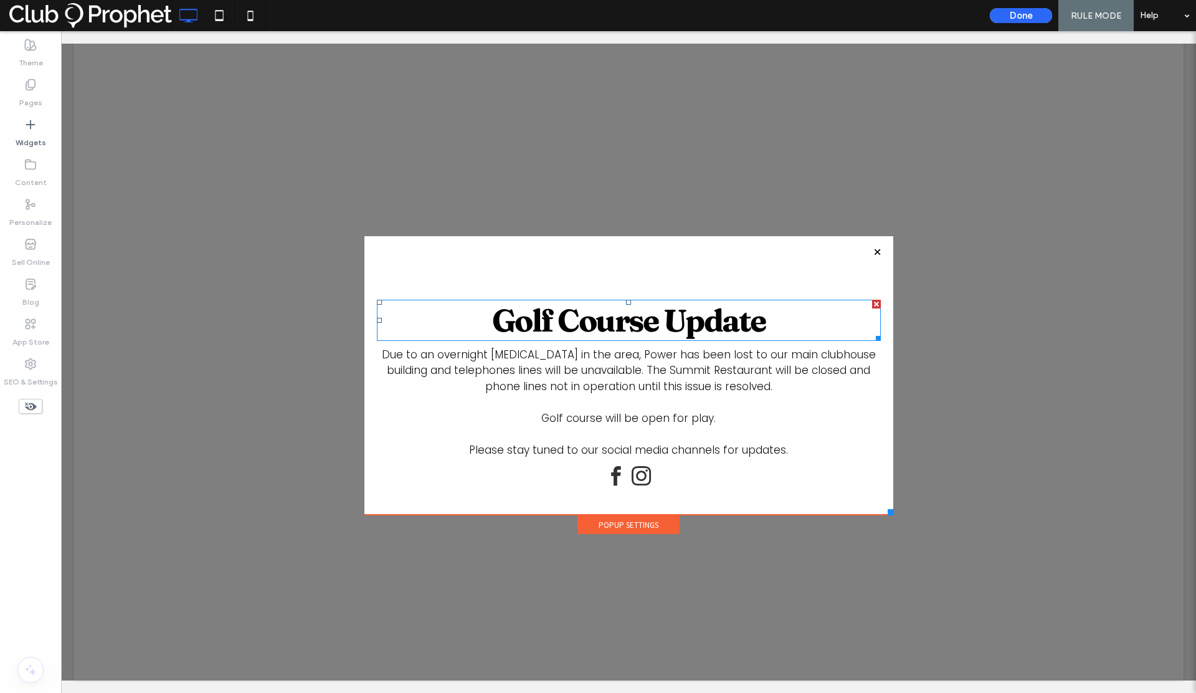
click at [708, 324] on strong "Golf Course Update" at bounding box center [628, 320] width 273 height 39
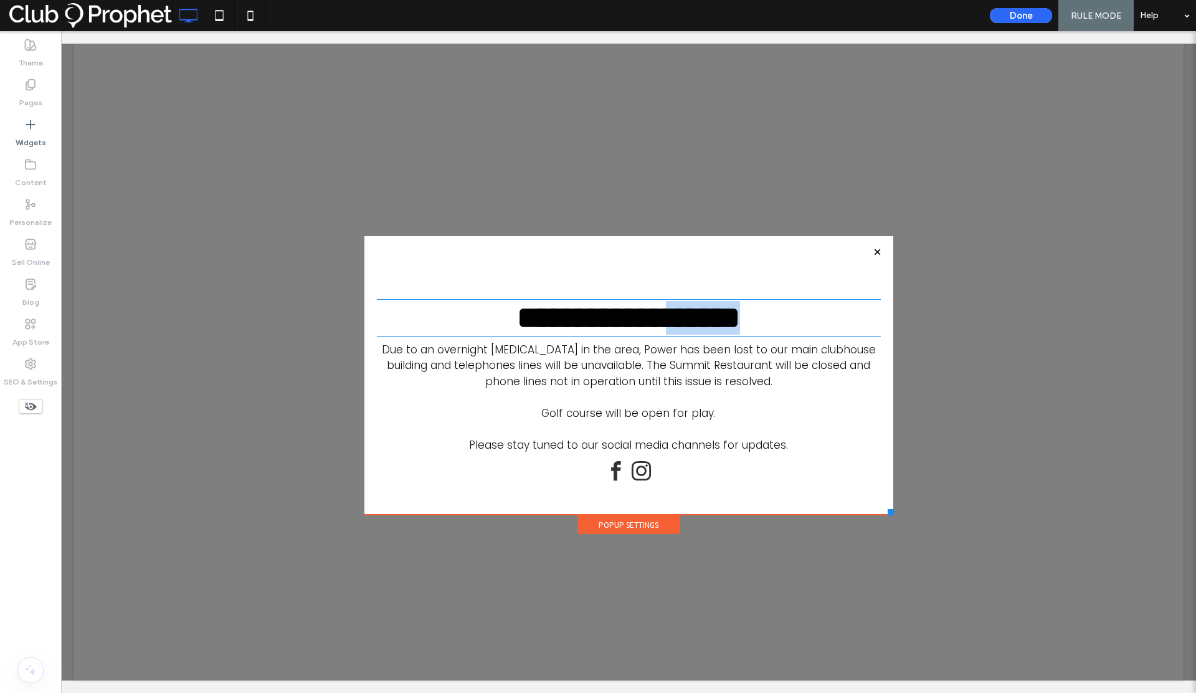
click at [708, 324] on strong "**********" at bounding box center [628, 317] width 223 height 31
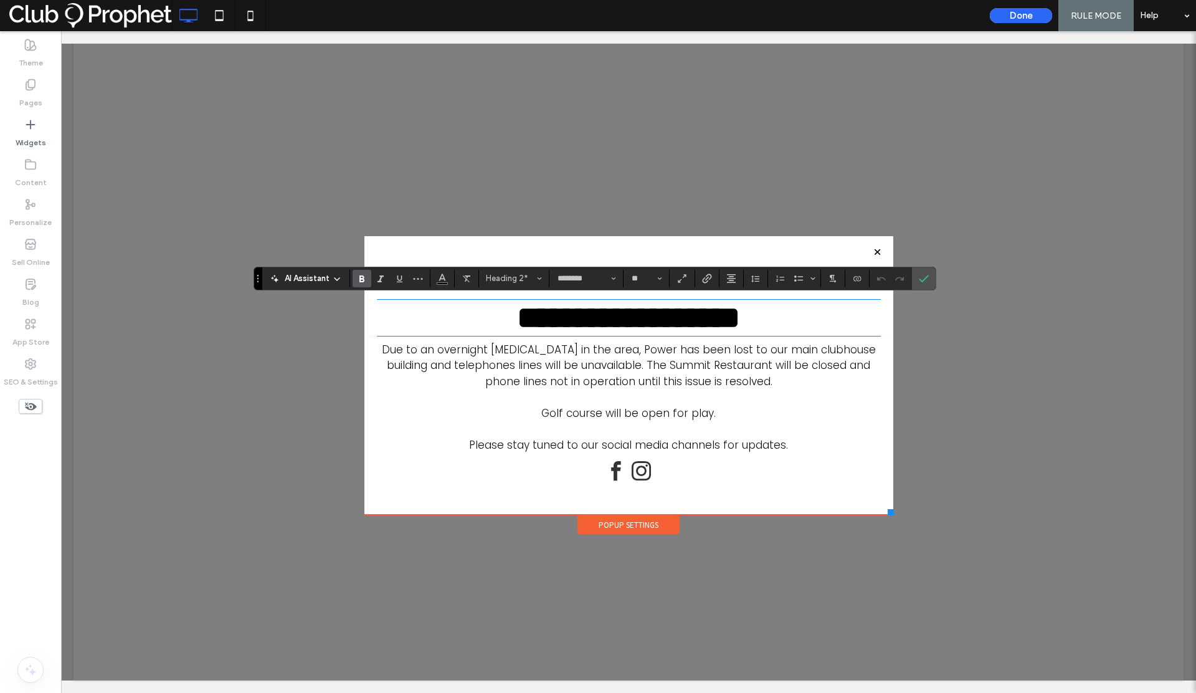
drag, startPoint x: 739, startPoint y: 321, endPoint x: 746, endPoint y: 321, distance: 6.3
click at [739, 321] on strong "**********" at bounding box center [628, 317] width 223 height 31
drag, startPoint x: 761, startPoint y: 323, endPoint x: 488, endPoint y: 306, distance: 272.8
click at [481, 315] on h2 "**********" at bounding box center [629, 318] width 504 height 34
click at [521, 280] on span "Heading 2*" at bounding box center [510, 277] width 49 height 9
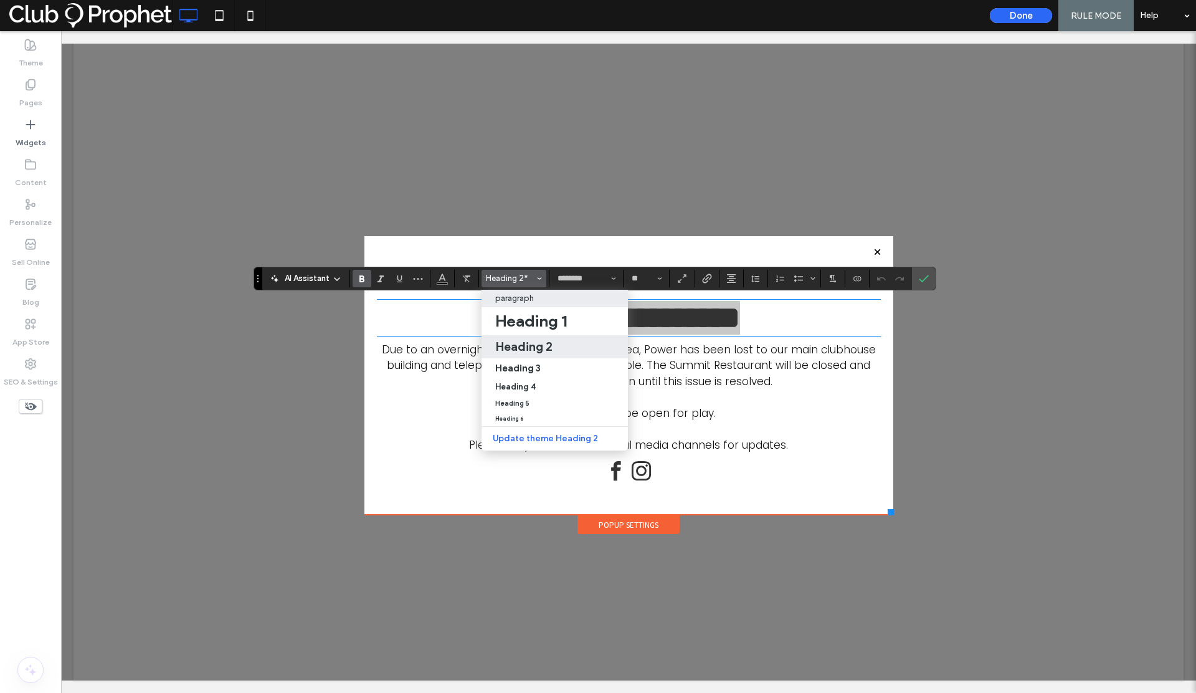
click at [523, 296] on p "paragraph" at bounding box center [514, 297] width 39 height 9
type input "*******"
type input "**"
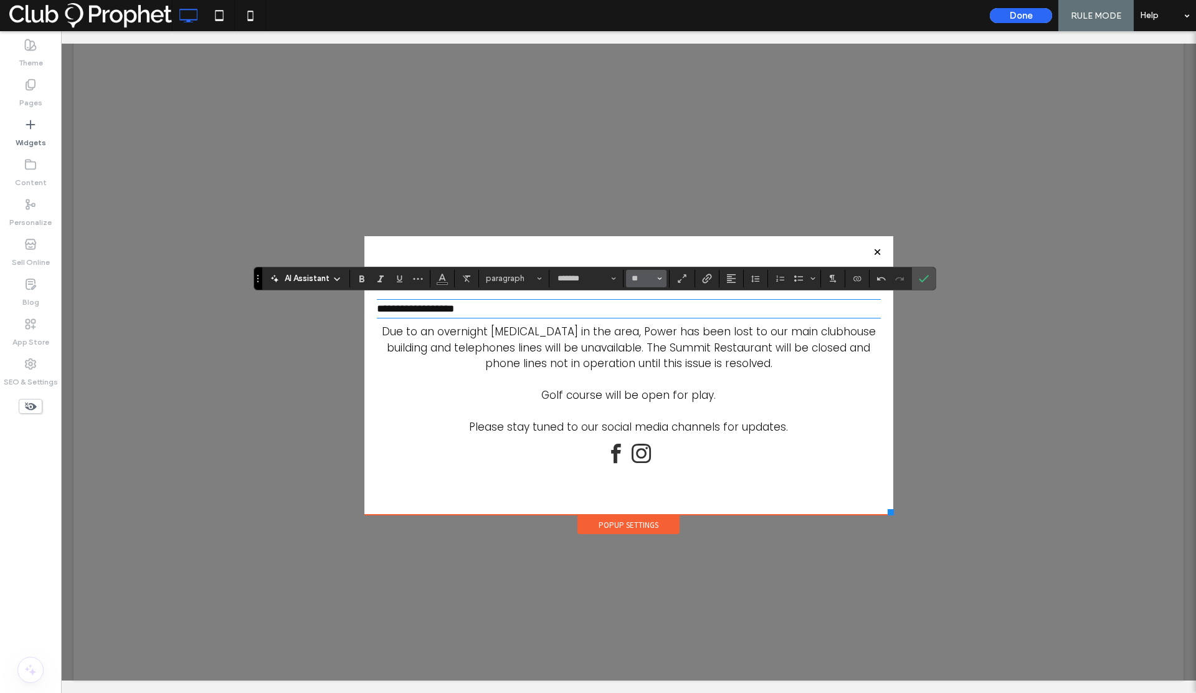
click at [641, 280] on input "**" at bounding box center [642, 278] width 24 height 10
type input "**"
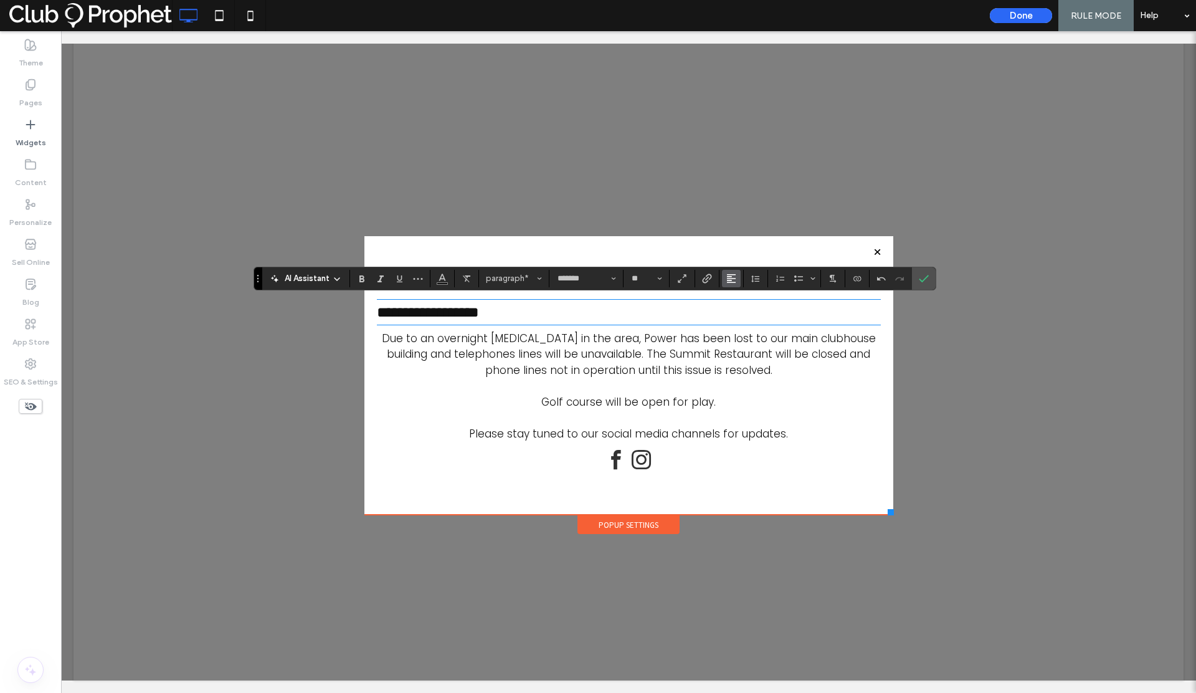
click at [729, 281] on icon "Alignment" at bounding box center [731, 278] width 10 height 10
click at [738, 313] on use "ui.textEditor.alignment.center" at bounding box center [740, 316] width 9 height 9
click at [361, 276] on use "Bold" at bounding box center [361, 278] width 5 height 7
click at [680, 314] on strong "**********" at bounding box center [628, 312] width 102 height 15
click at [921, 280] on use "Confirm" at bounding box center [924, 278] width 10 height 7
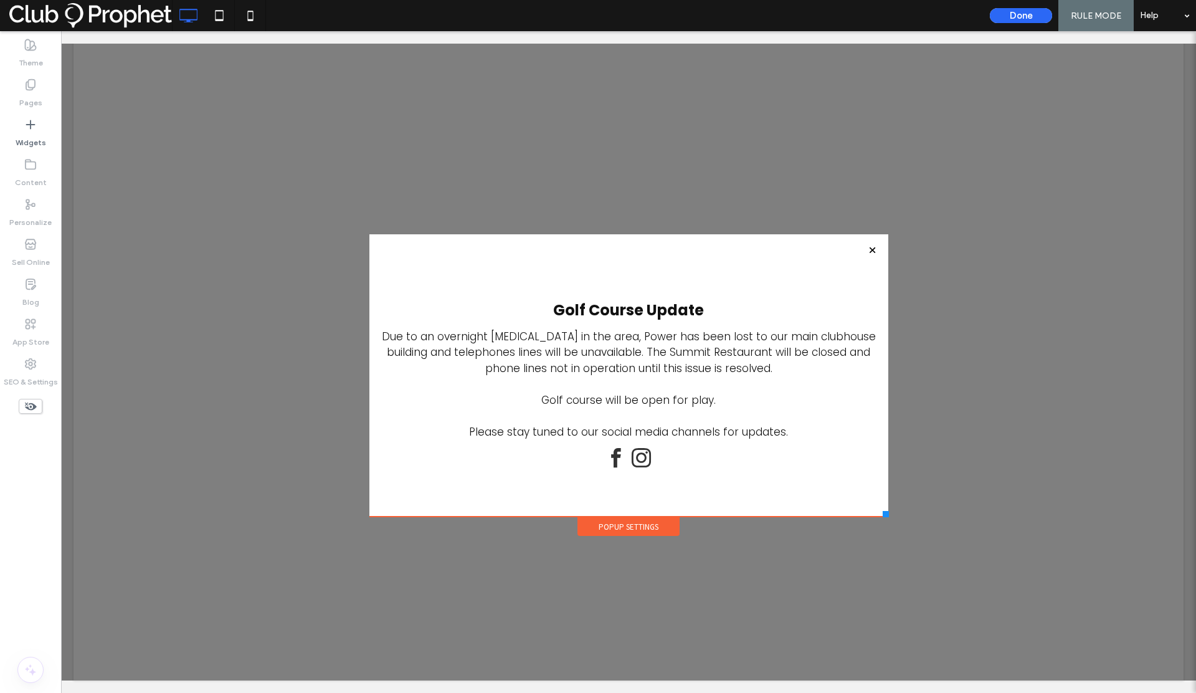
click at [883, 516] on div at bounding box center [886, 514] width 6 height 6
click at [931, 490] on div at bounding box center [628, 350] width 1135 height 662
click at [217, 18] on icon at bounding box center [219, 15] width 25 height 25
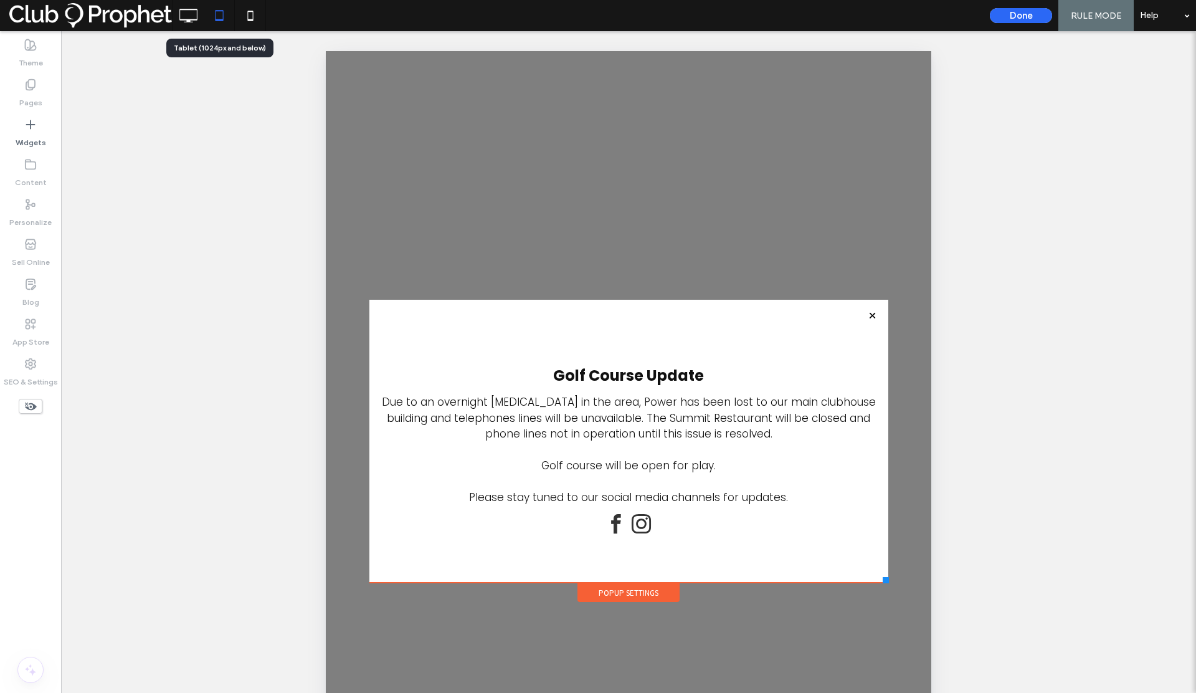
scroll to position [0, 0]
click at [247, 16] on icon at bounding box center [250, 15] width 25 height 25
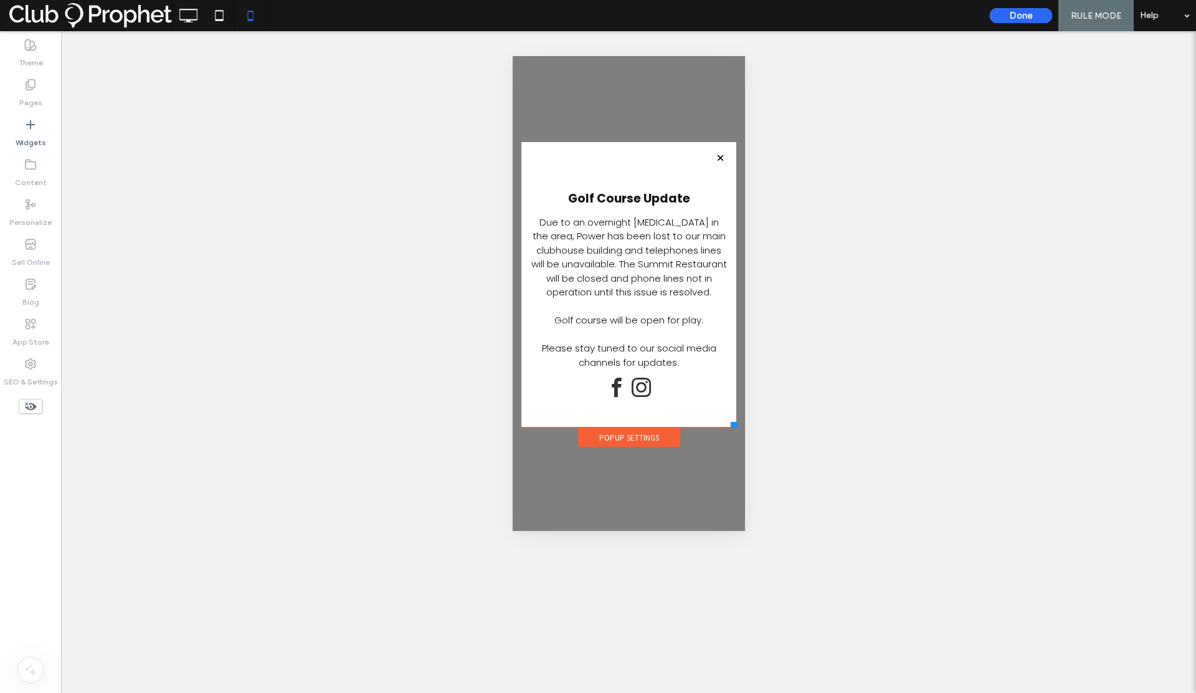
drag, startPoint x: 736, startPoint y: 395, endPoint x: 736, endPoint y: 428, distance: 33.0
click at [736, 429] on div "Click To Paste Home About Golf Golf Rates Family Golf Stay & Play Packages Our …" at bounding box center [628, 293] width 221 height 309
click at [222, 18] on icon at bounding box center [219, 15] width 25 height 25
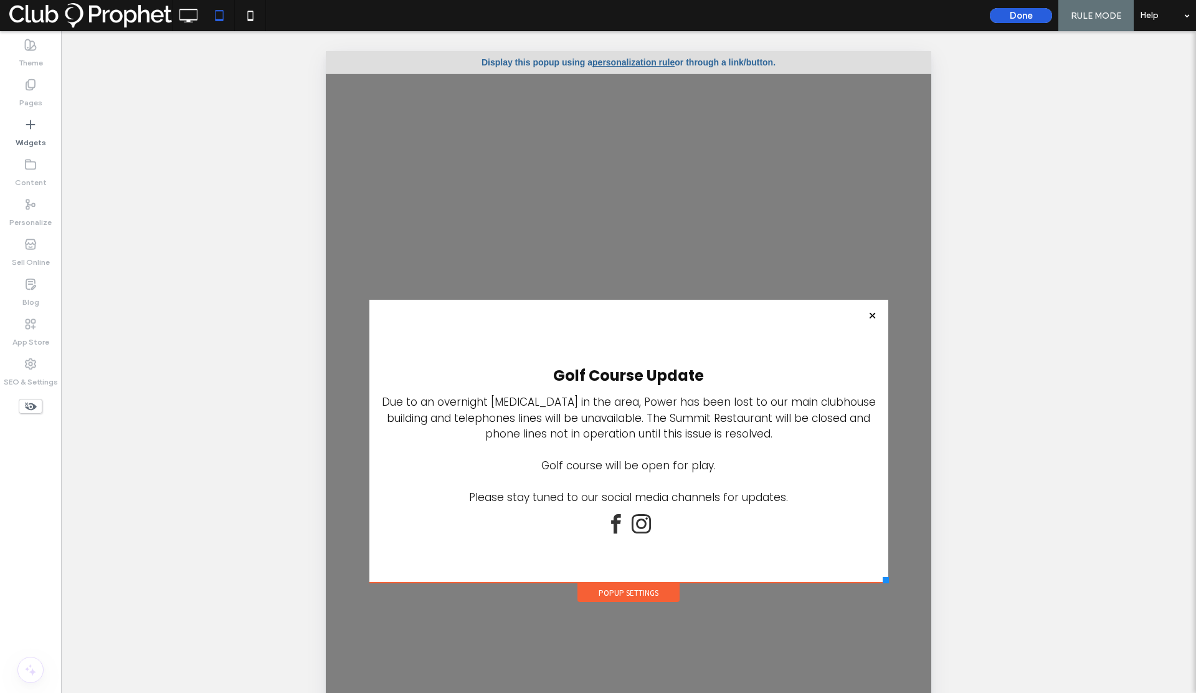
click at [1028, 17] on button "Done" at bounding box center [1021, 15] width 62 height 15
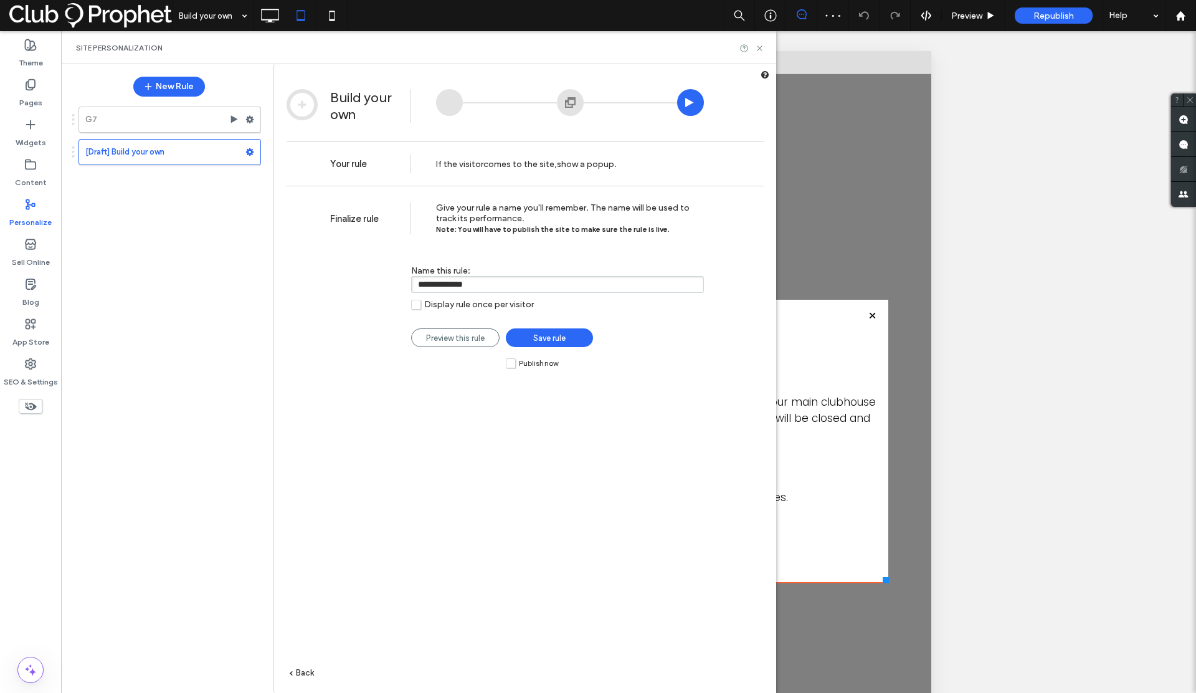
click at [510, 363] on label "Publish now" at bounding box center [532, 363] width 52 height 11
drag, startPoint x: 447, startPoint y: 289, endPoint x: 398, endPoint y: 287, distance: 49.2
click at [398, 287] on div "**********" at bounding box center [517, 282] width 374 height 70
type input "*********"
click at [536, 337] on span "Save rule" at bounding box center [549, 337] width 32 height 9
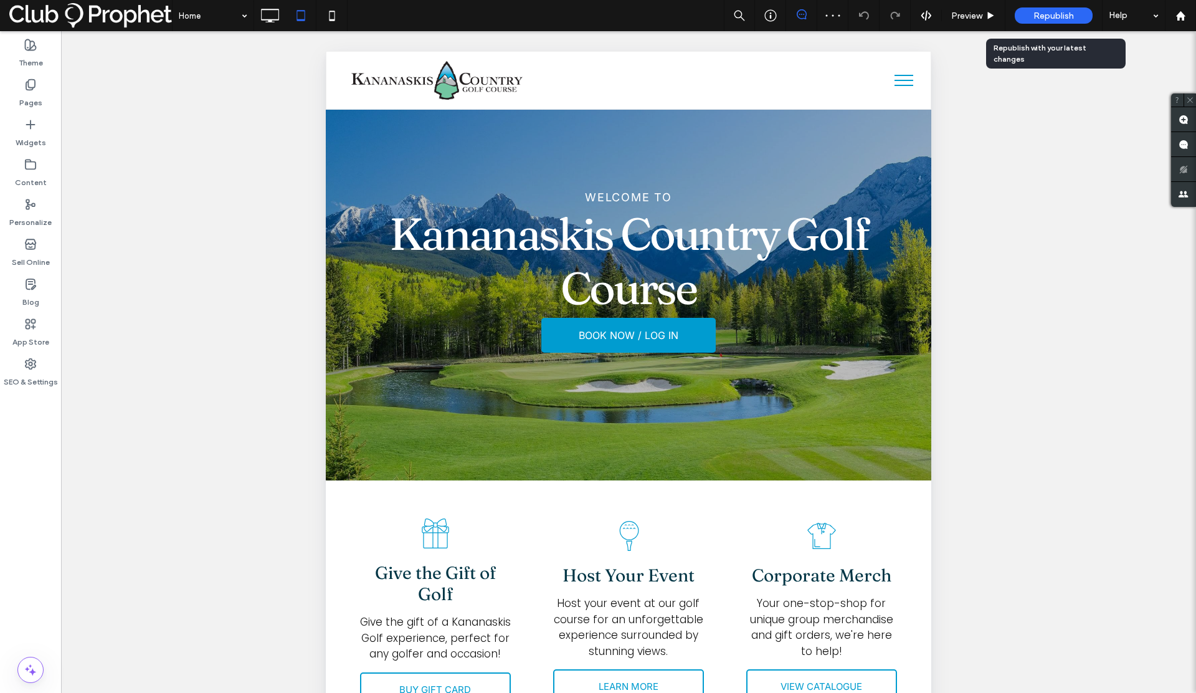
click at [1037, 17] on span "Republish" at bounding box center [1053, 16] width 40 height 11
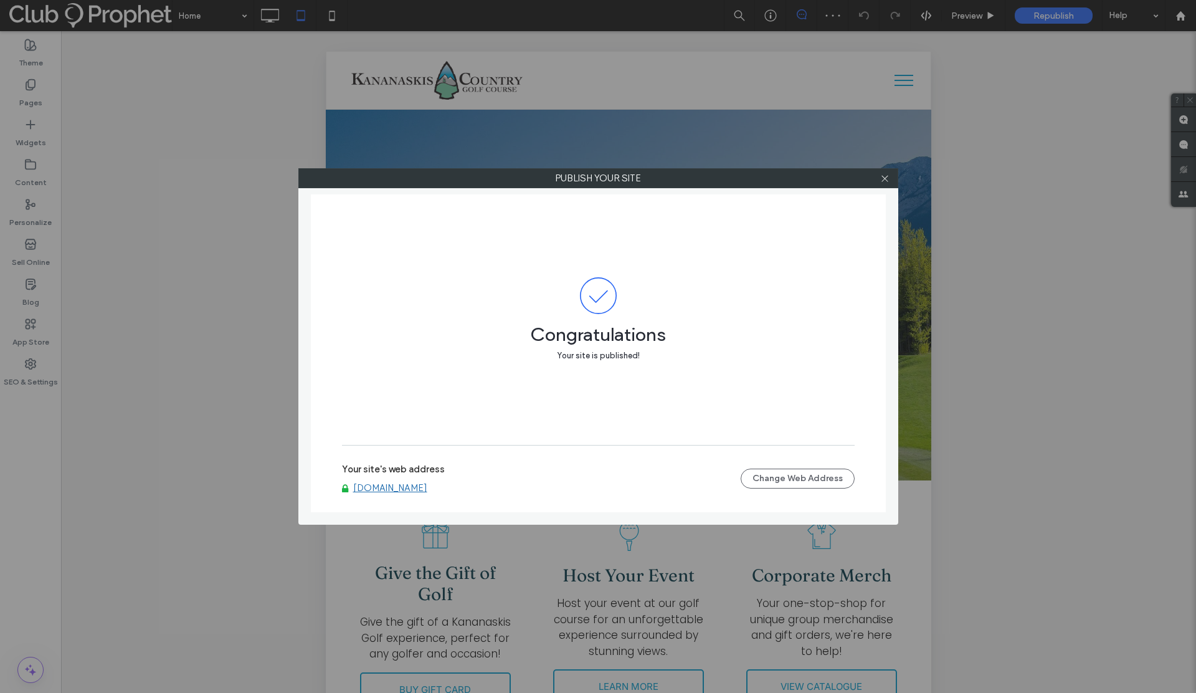
click at [421, 488] on link "[DOMAIN_NAME]" at bounding box center [390, 487] width 74 height 11
click at [883, 179] on use at bounding box center [884, 178] width 6 height 6
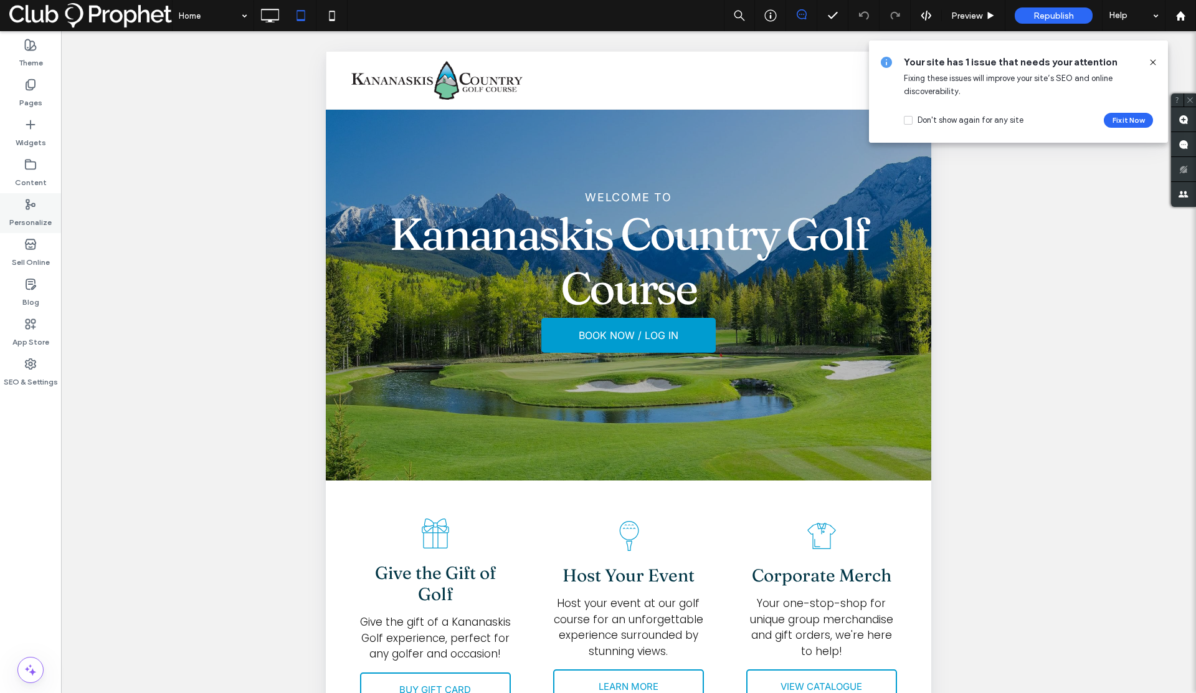
click at [34, 204] on icon at bounding box center [30, 204] width 12 height 12
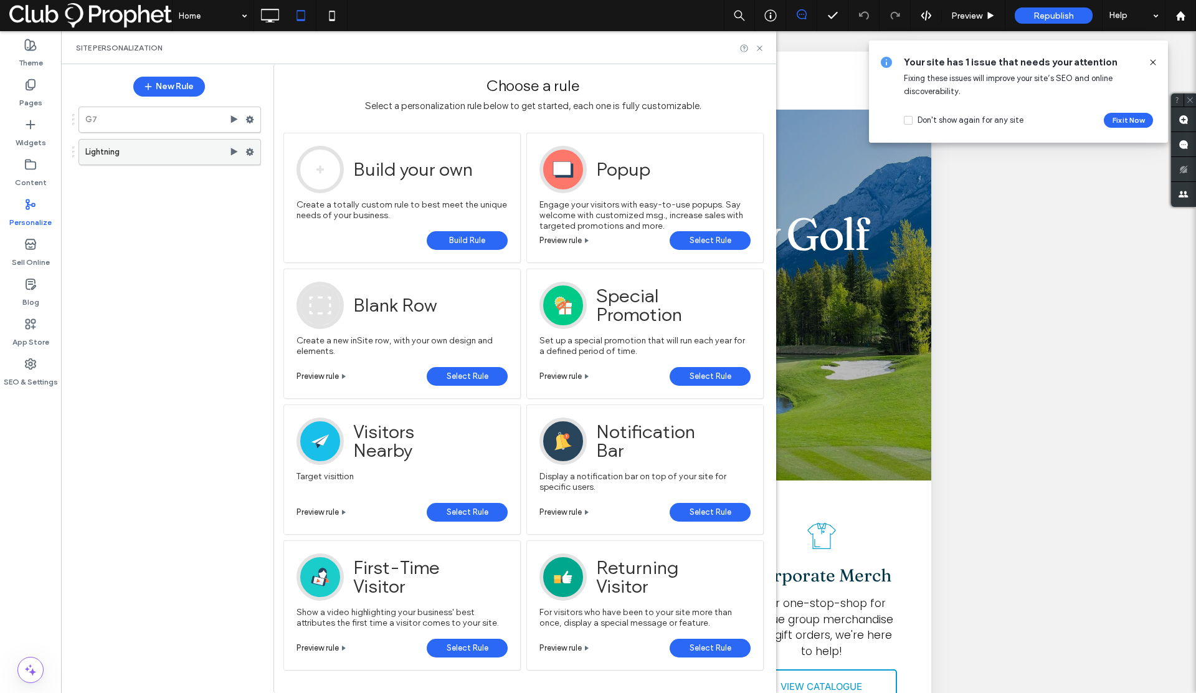
click at [145, 154] on label "Lightning" at bounding box center [157, 152] width 144 height 25
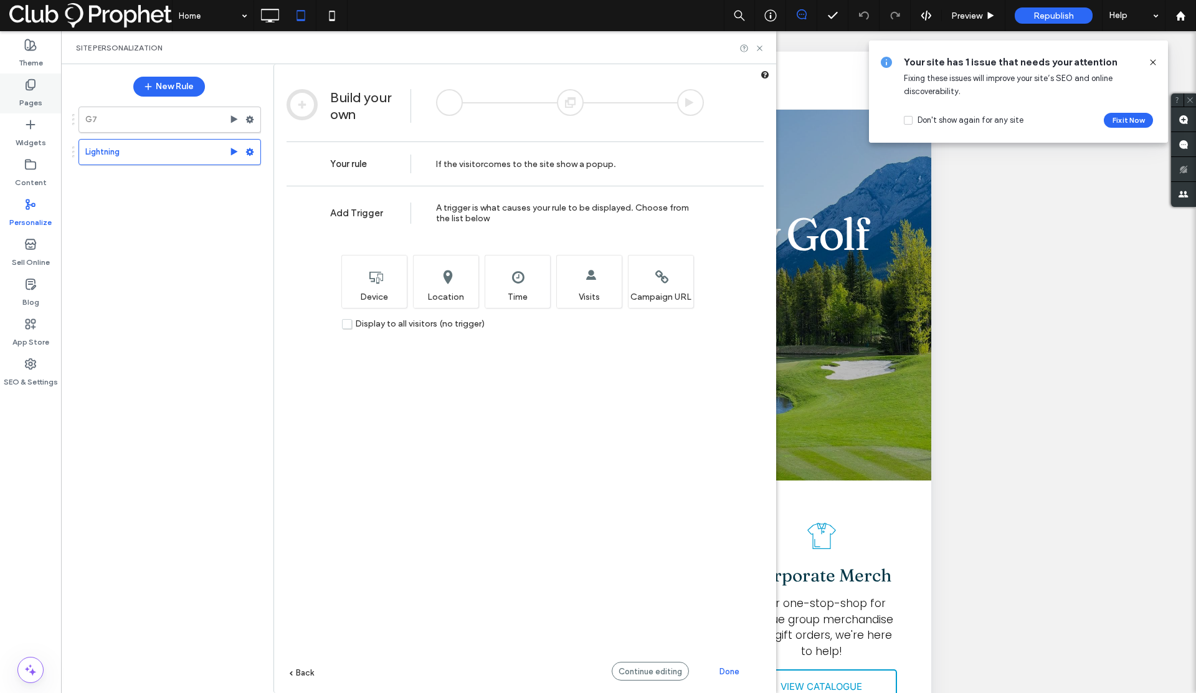
click at [35, 100] on label "Pages" at bounding box center [30, 99] width 23 height 17
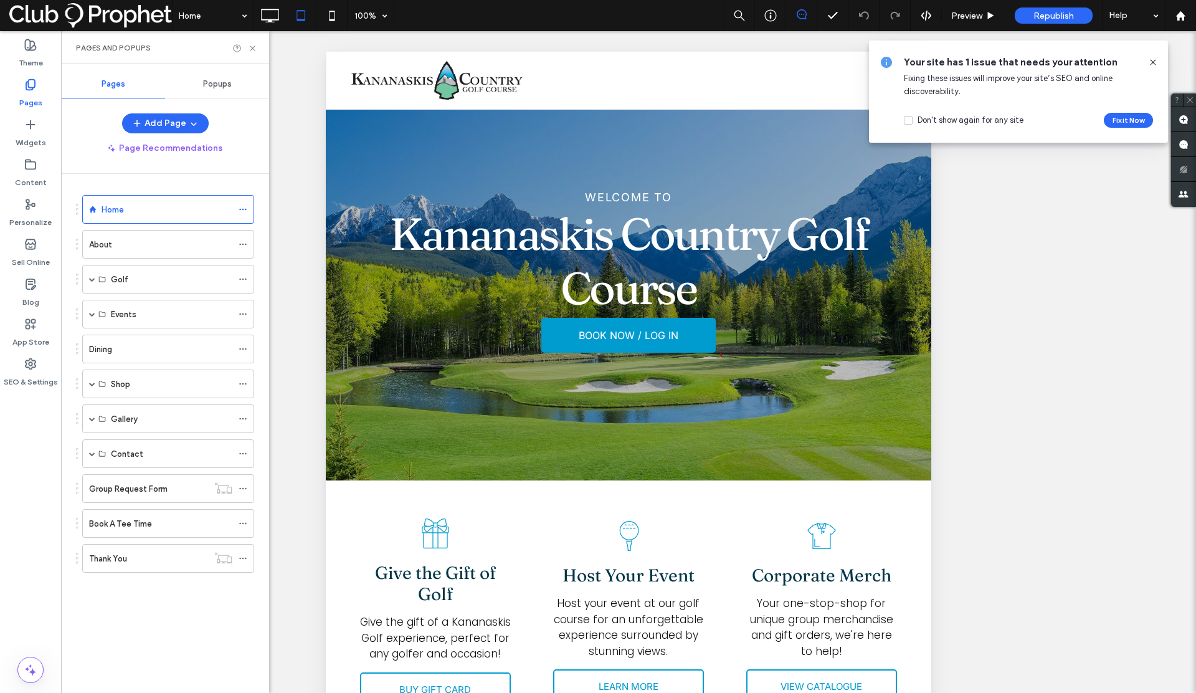
click at [214, 85] on span "Popups" at bounding box center [217, 84] width 29 height 10
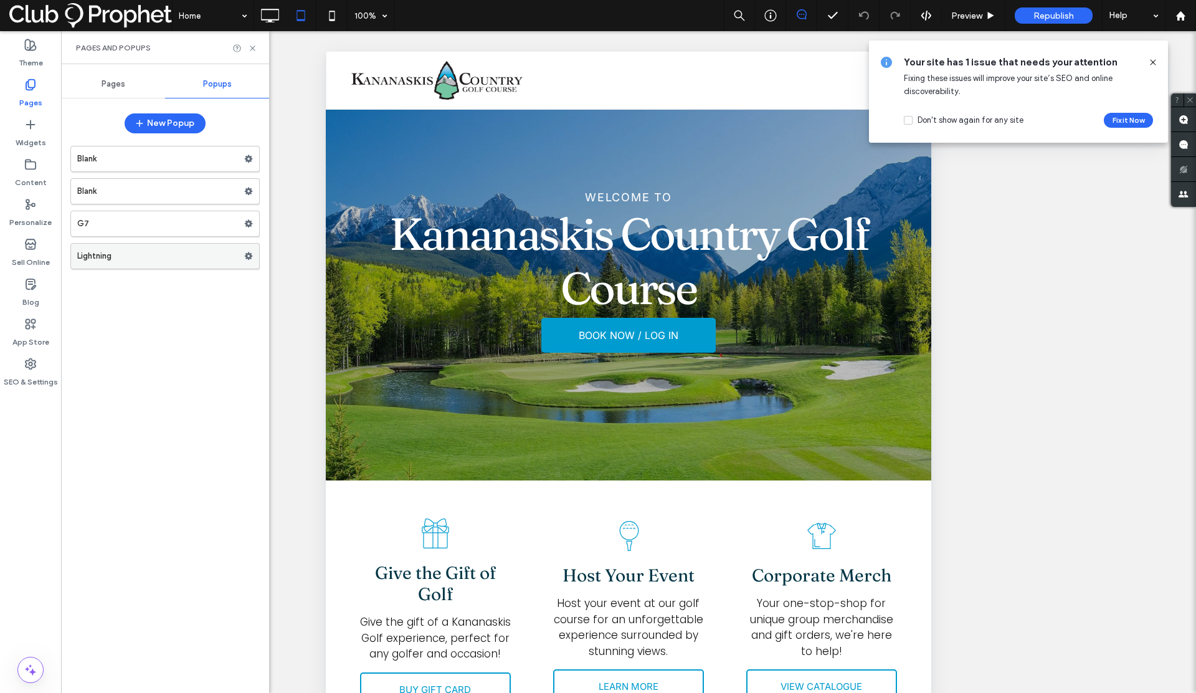
click at [142, 256] on label "Lightning" at bounding box center [160, 256] width 167 height 25
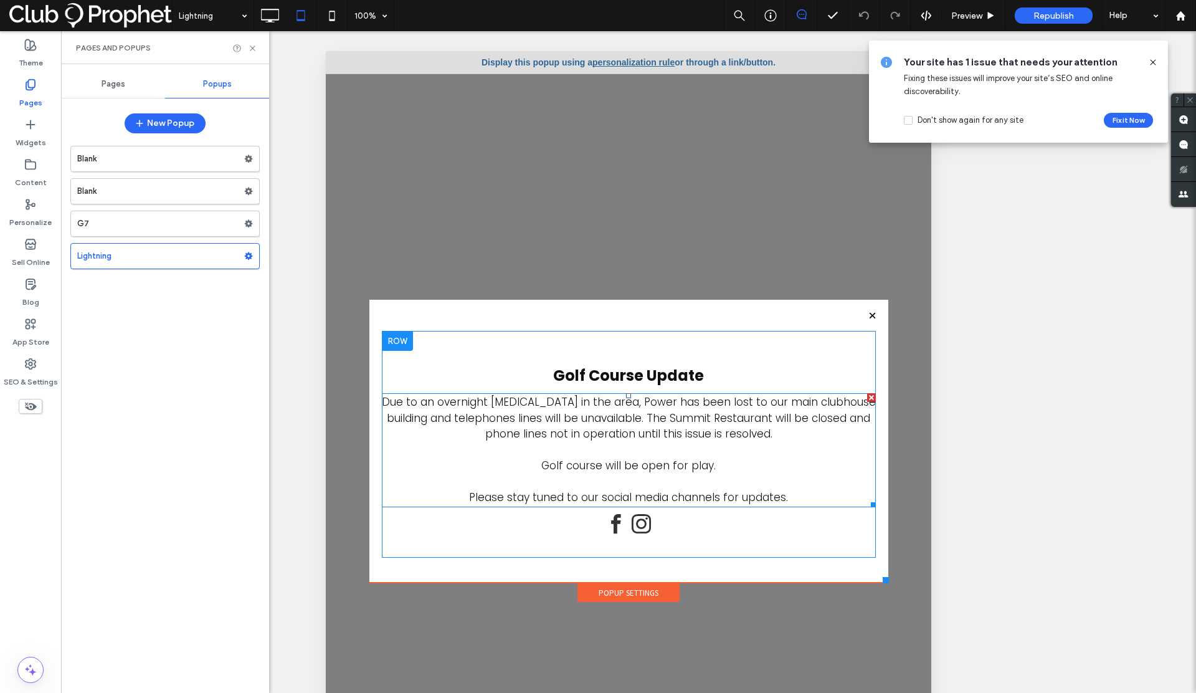
click at [650, 399] on span "Due to an overnight lightning strike in the area, Power has been lost to our ma…" at bounding box center [629, 417] width 494 height 47
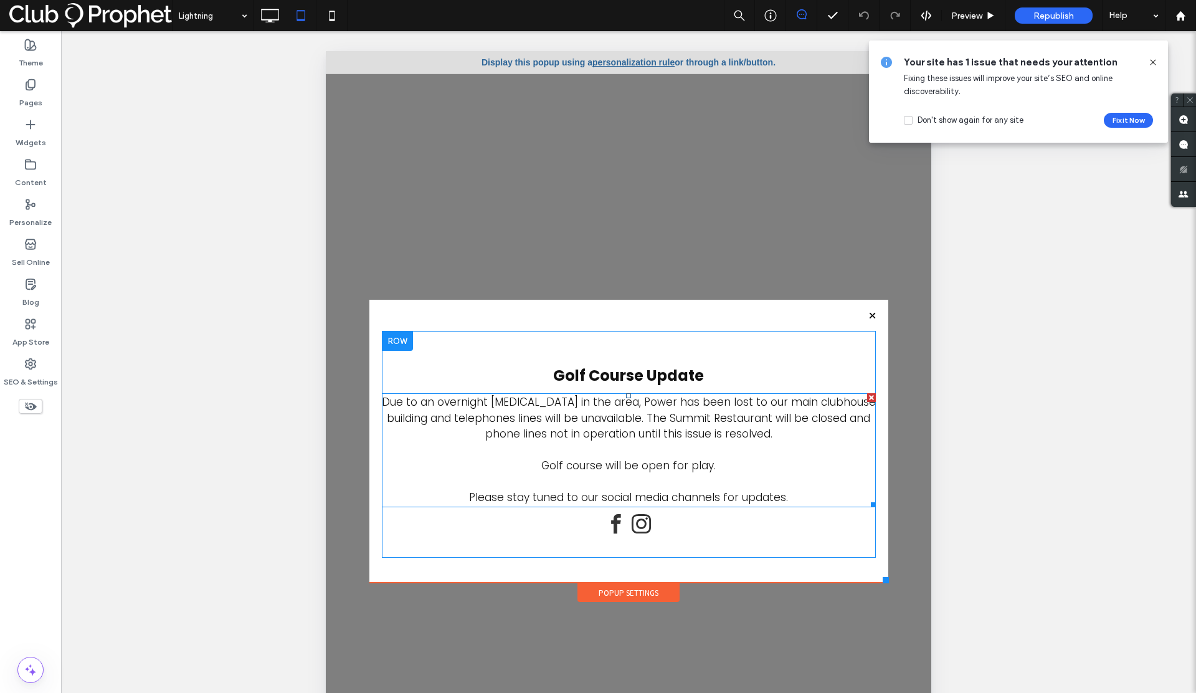
type input "*******"
type input "**"
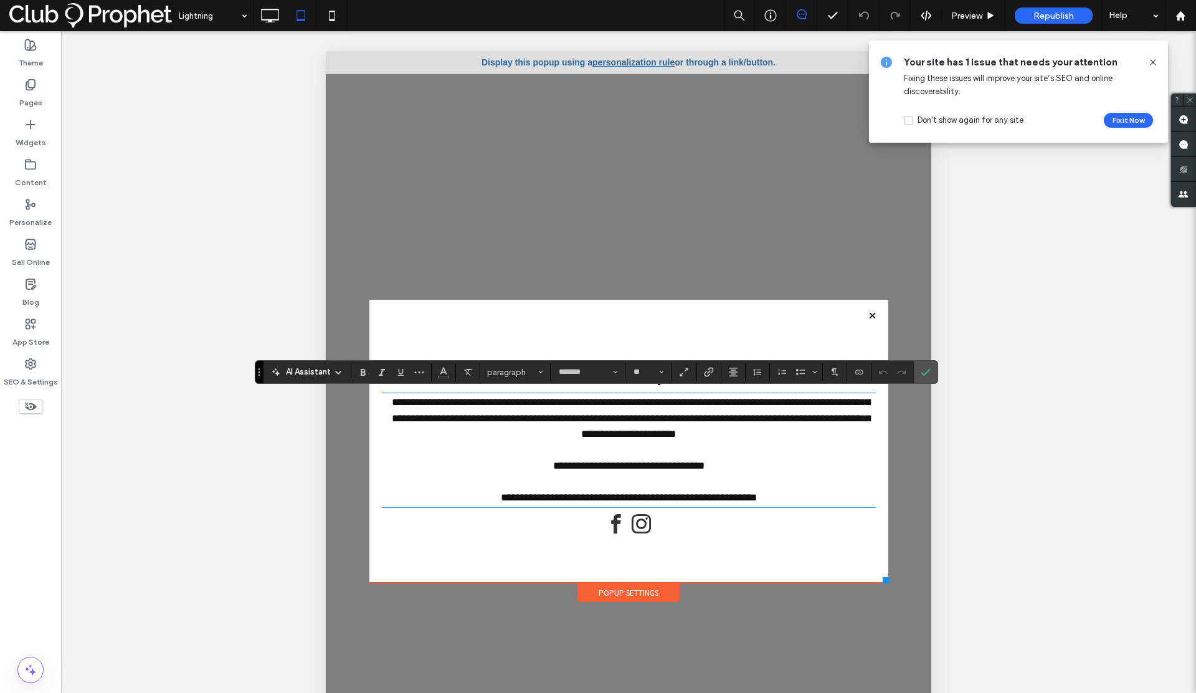
click at [646, 400] on span "**********" at bounding box center [631, 418] width 478 height 42
click at [640, 399] on span "**********" at bounding box center [631, 418] width 478 height 42
click at [650, 419] on span "**********" at bounding box center [631, 418] width 478 height 42
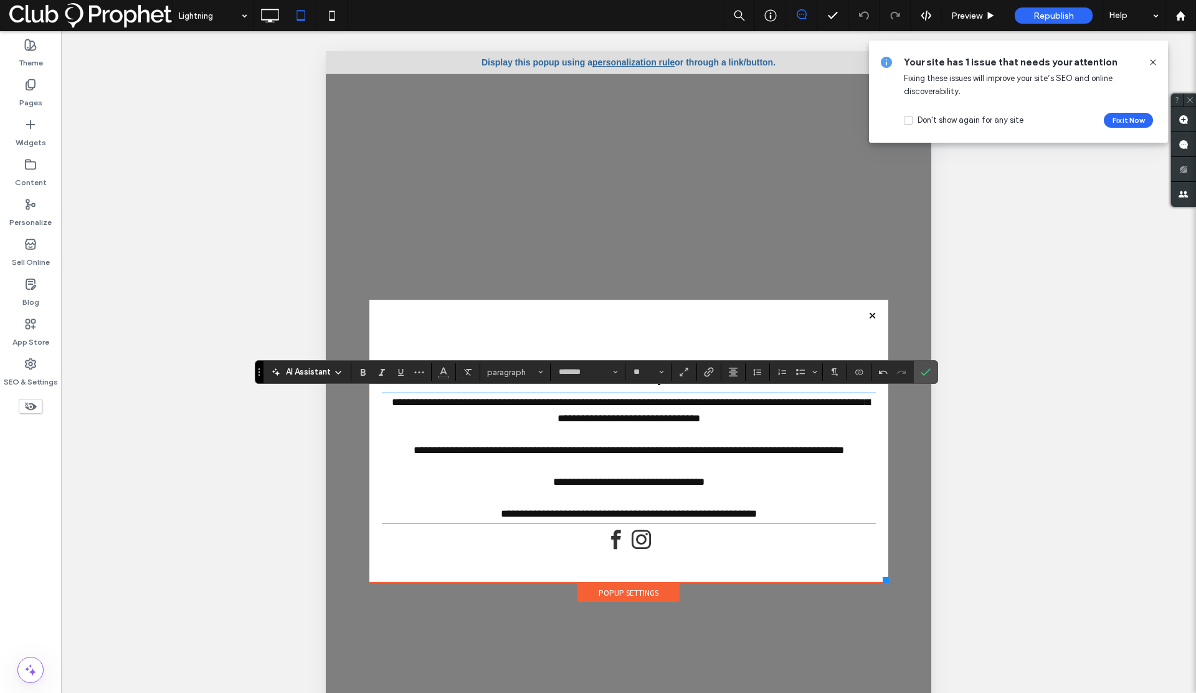
click at [390, 333] on div "**********" at bounding box center [629, 452] width 494 height 242
drag, startPoint x: 752, startPoint y: 420, endPoint x: 655, endPoint y: 416, distance: 97.3
click at [655, 416] on span "**********" at bounding box center [631, 410] width 478 height 27
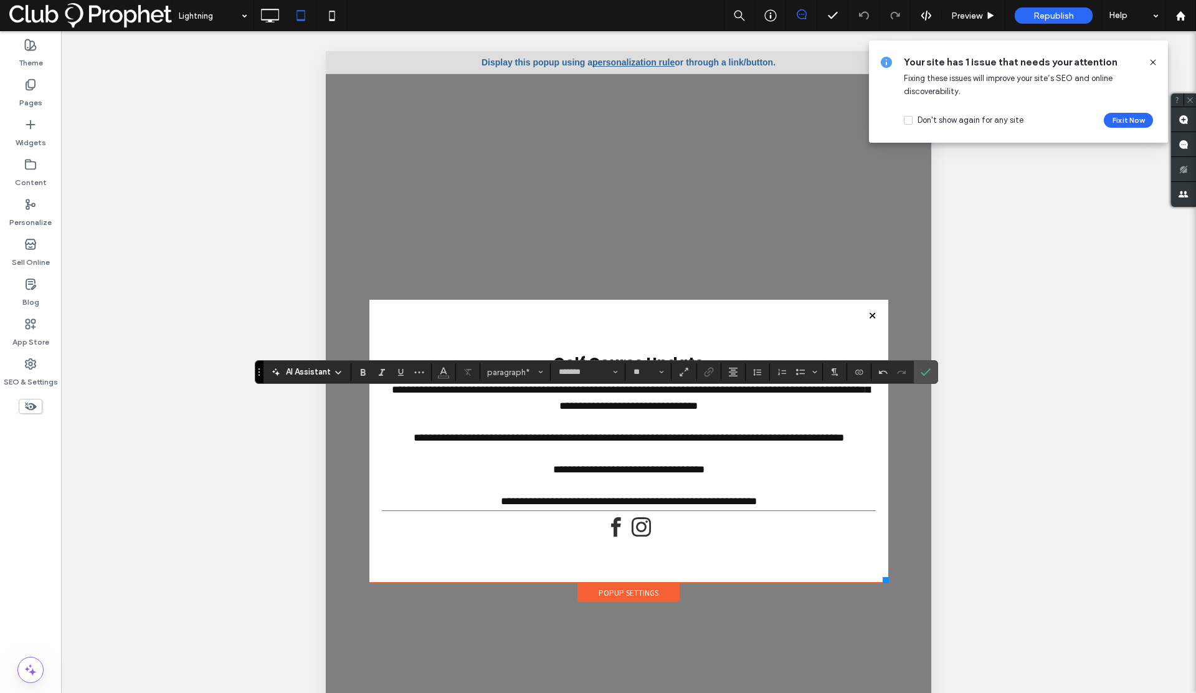
scroll to position [14, 0]
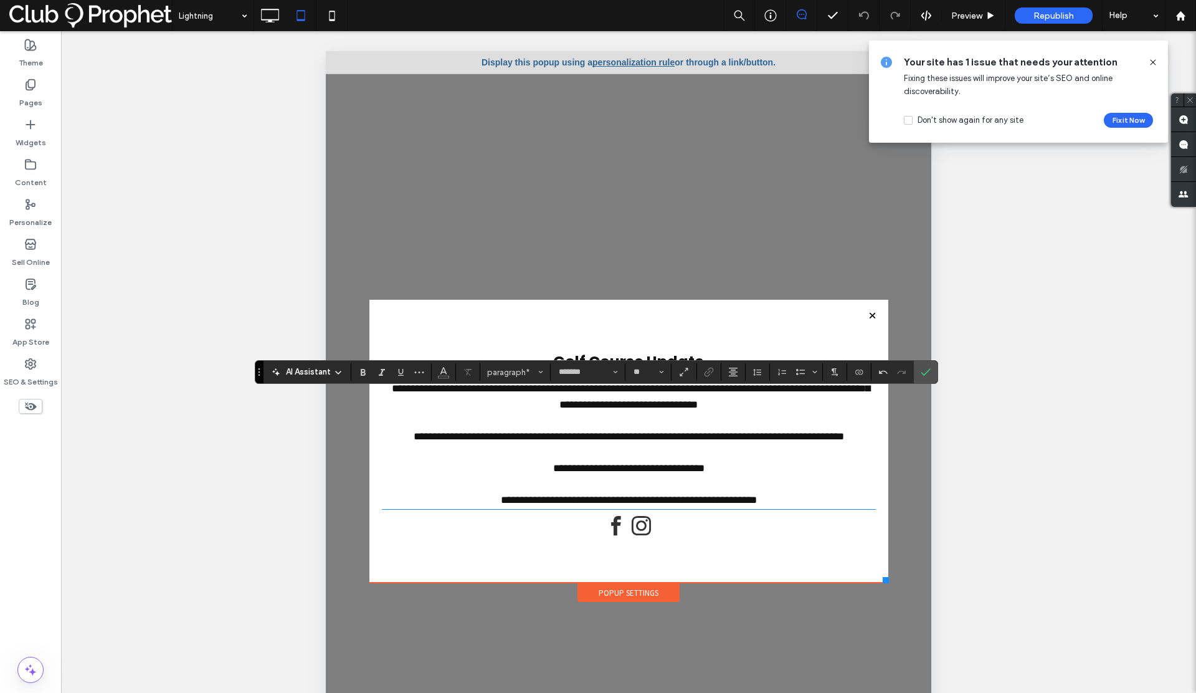
click at [553, 473] on span "**********" at bounding box center [628, 468] width 151 height 11
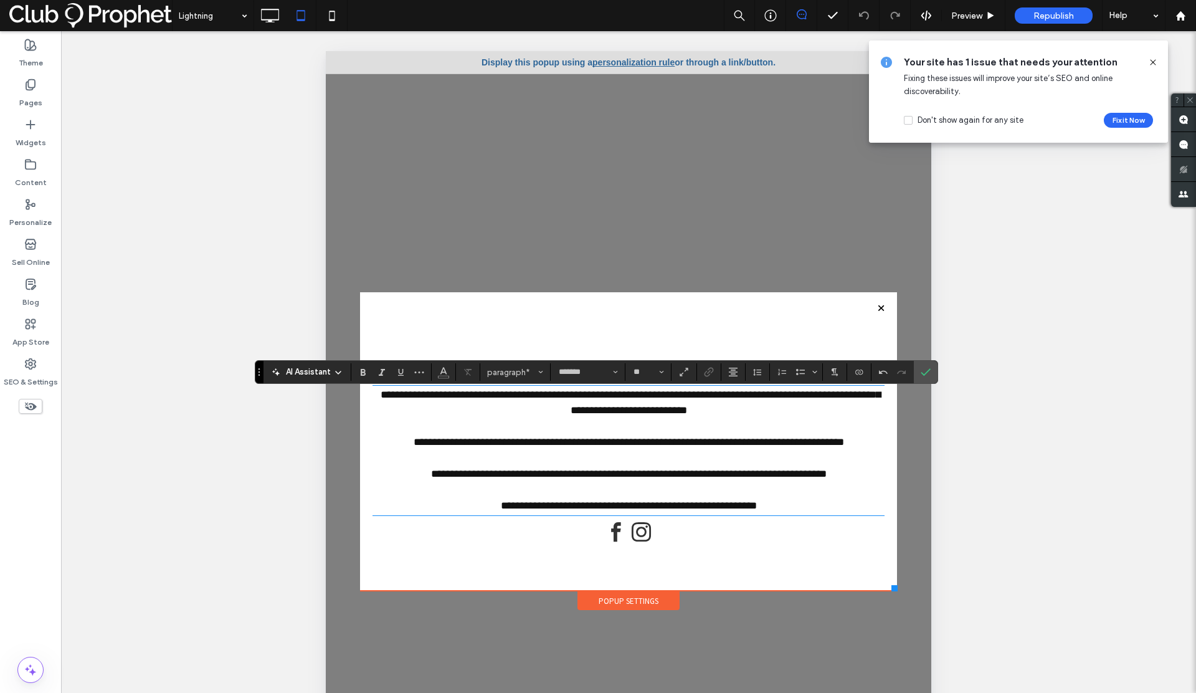
scroll to position [0, 0]
drag, startPoint x: 885, startPoint y: 577, endPoint x: 895, endPoint y: 592, distance: 17.5
click at [896, 593] on div "Click To Paste Home About Golf Golf Rates Family Golf Stay & Play Packages Our …" at bounding box center [628, 450] width 543 height 322
click at [749, 566] on div "**********" at bounding box center [629, 441] width 536 height 298
click at [1154, 65] on icon at bounding box center [1153, 62] width 10 height 10
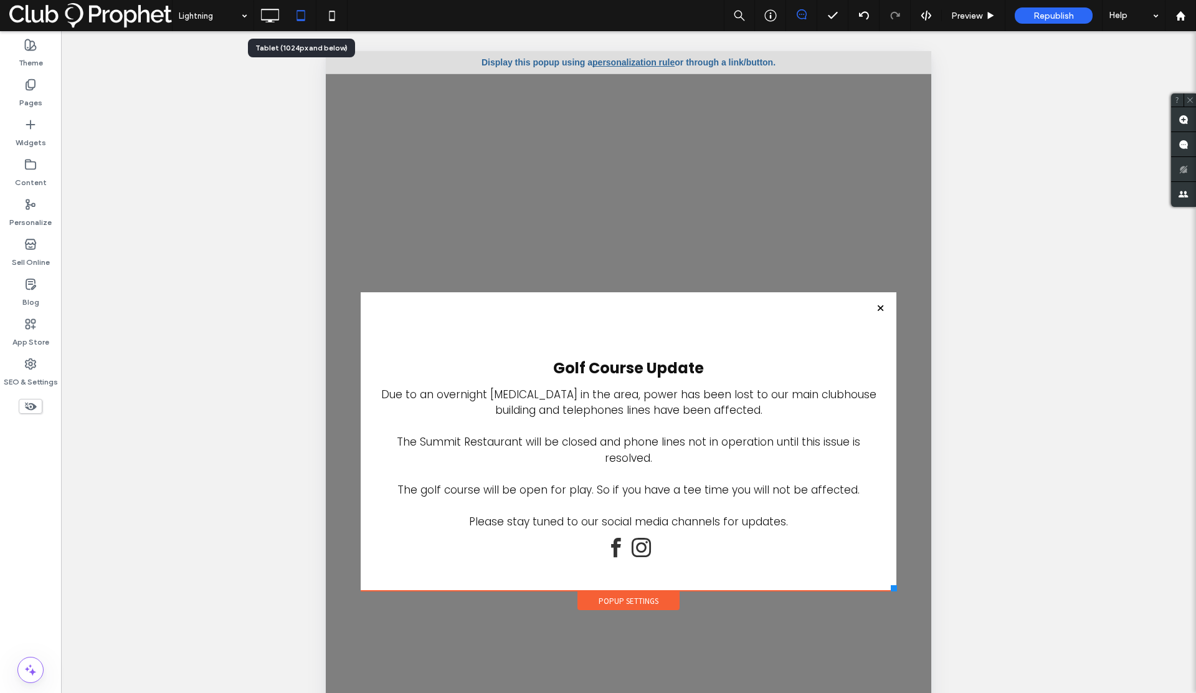
click at [306, 17] on icon at bounding box center [300, 15] width 25 height 25
click at [330, 16] on icon at bounding box center [332, 15] width 25 height 25
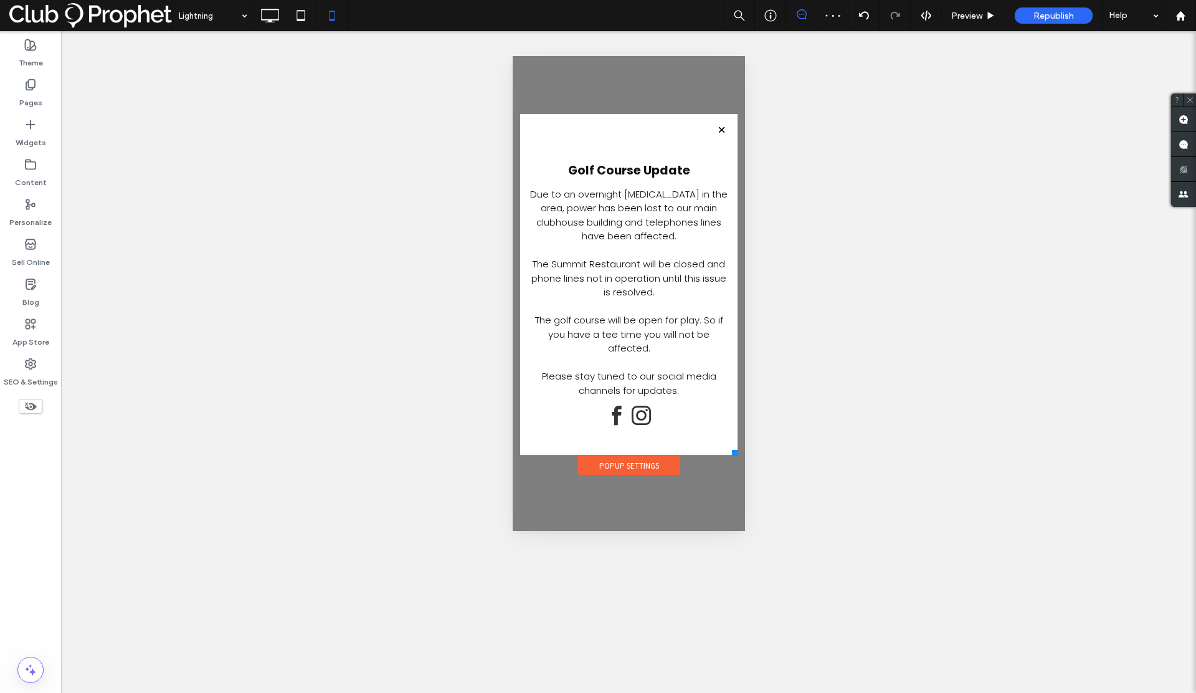
drag, startPoint x: 731, startPoint y: 425, endPoint x: 737, endPoint y: 457, distance: 31.8
click at [737, 457] on div "Click To Paste Home About Golf Golf Rates Family Golf Stay & Play Packages Our …" at bounding box center [628, 293] width 224 height 365
click at [1058, 20] on span "Republish" at bounding box center [1053, 16] width 40 height 11
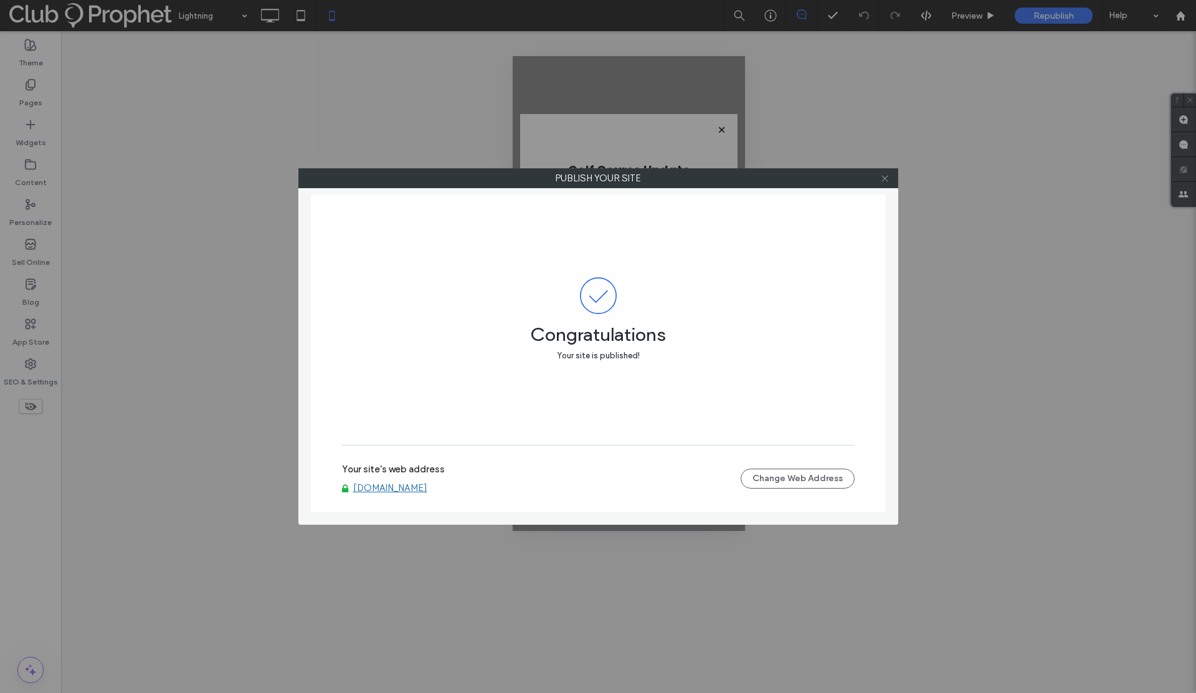
click at [884, 179] on use at bounding box center [884, 178] width 6 height 6
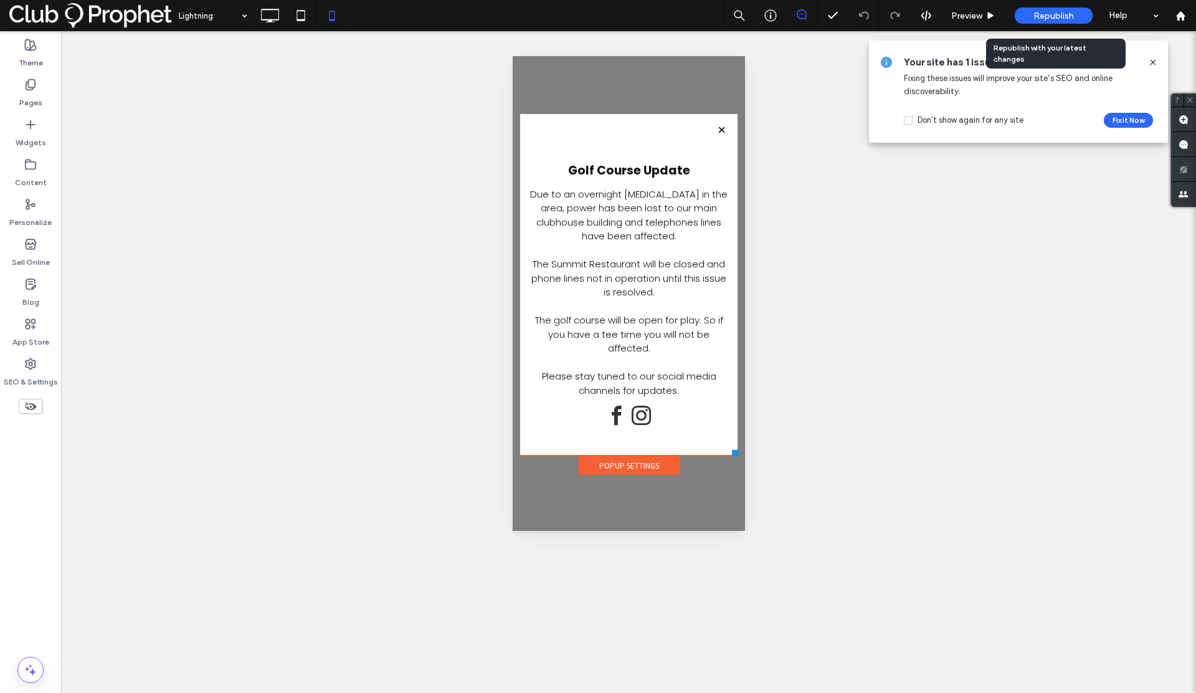
click at [1067, 18] on span "Republish" at bounding box center [1053, 16] width 40 height 11
